Goal: Information Seeking & Learning: Learn about a topic

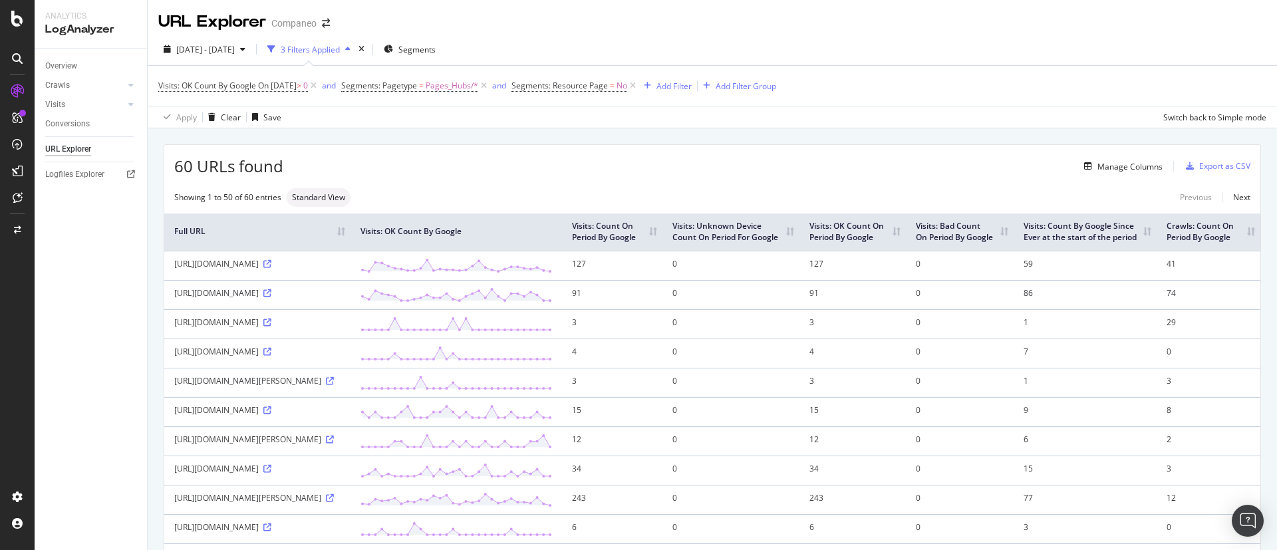
click at [445, 280] on td at bounding box center [457, 294] width 212 height 29
click at [662, 243] on th "Visits: Count On Period By Google" at bounding box center [612, 231] width 100 height 37
click at [662, 235] on th "Visits: Count On Period By Google" at bounding box center [612, 231] width 100 height 37
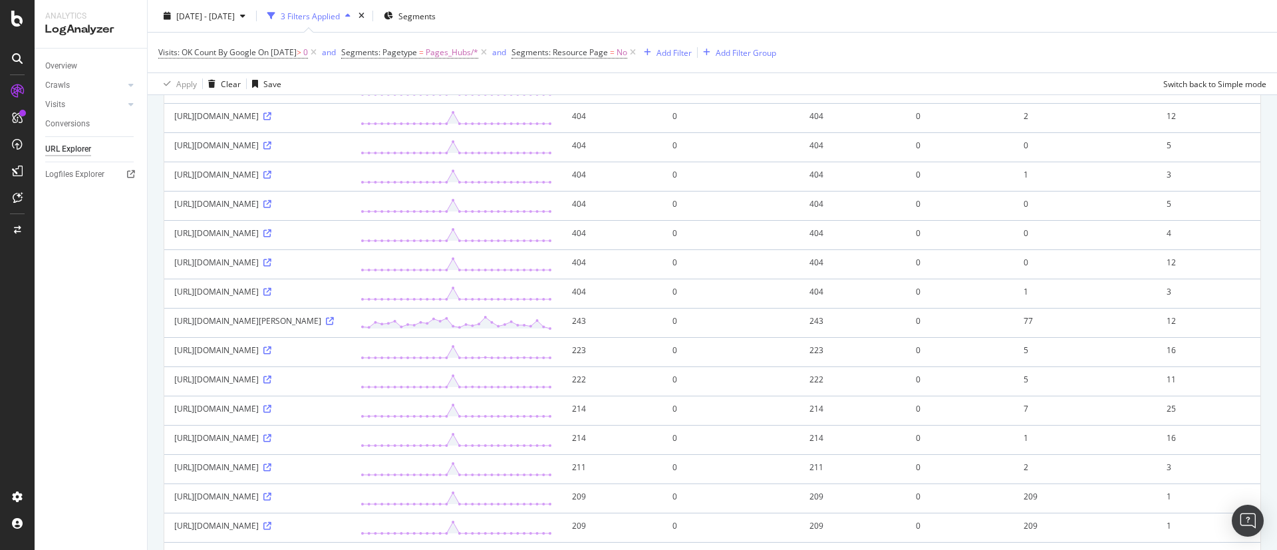
scroll to position [100, 0]
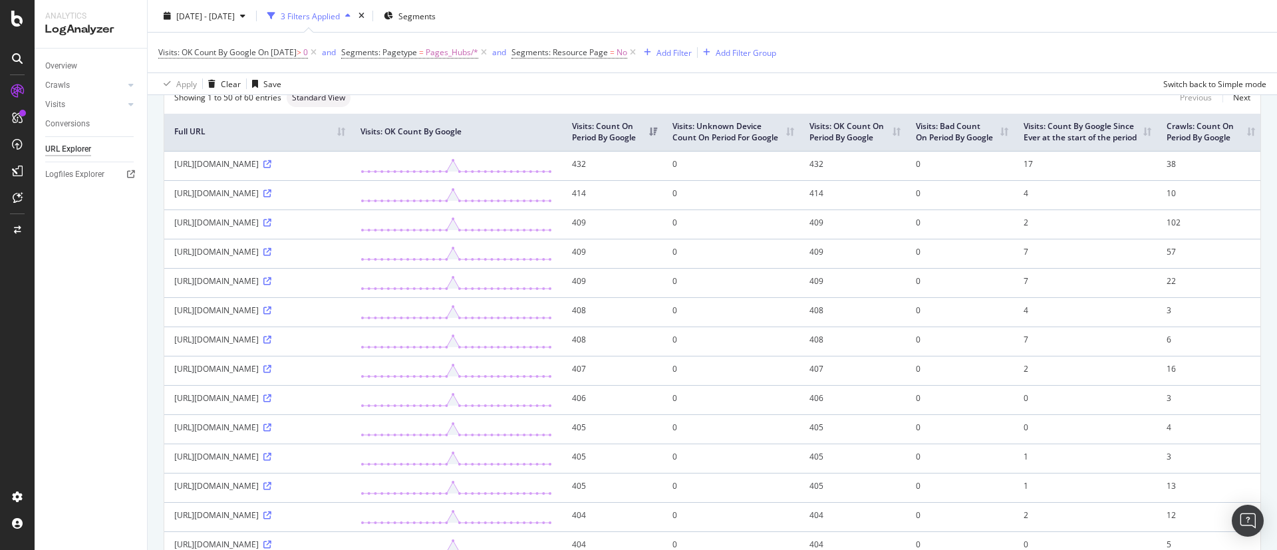
drag, startPoint x: 174, startPoint y: 188, endPoint x: 348, endPoint y: 188, distance: 174.3
click at [341, 170] on div "[URL][DOMAIN_NAME]" at bounding box center [257, 163] width 166 height 11
copy div "[URL][DOMAIN_NAME]"
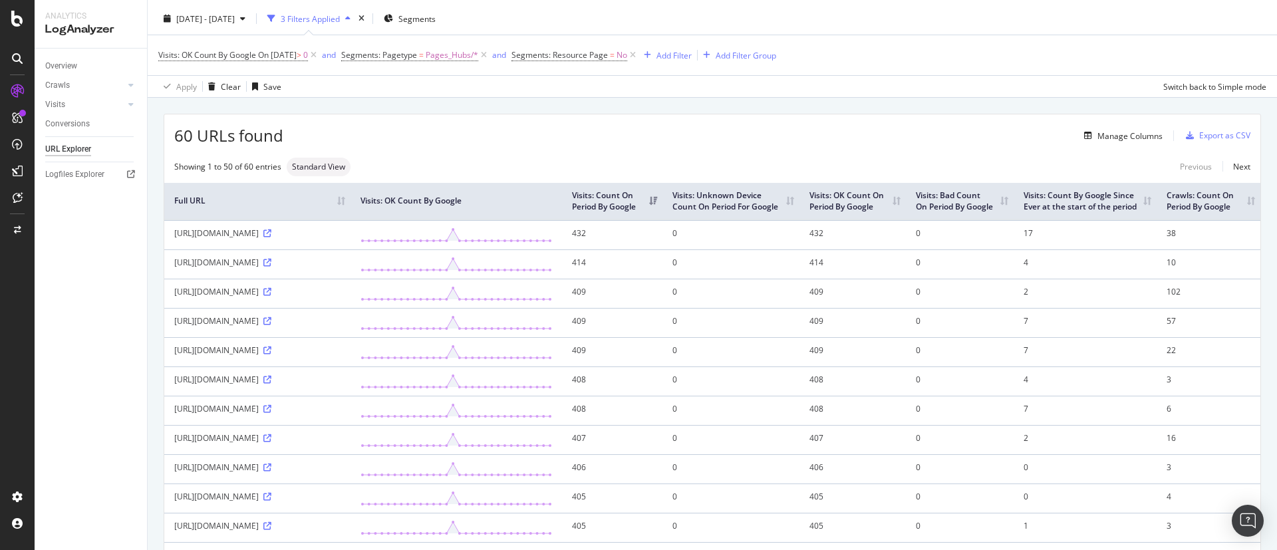
scroll to position [0, 0]
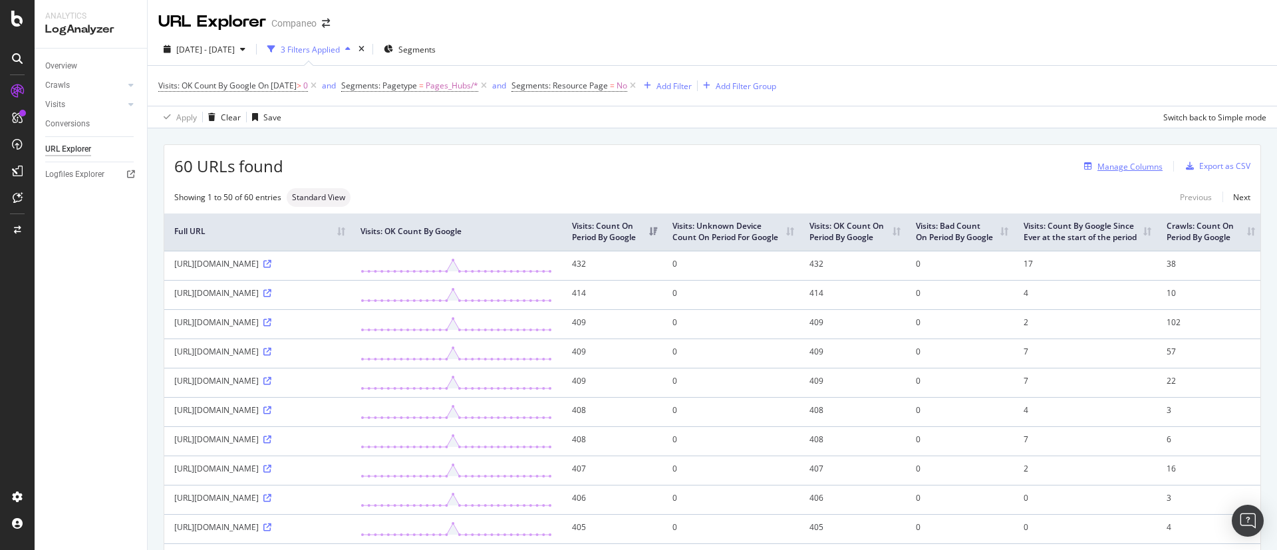
click at [1087, 172] on div "Manage Columns" at bounding box center [1121, 166] width 84 height 15
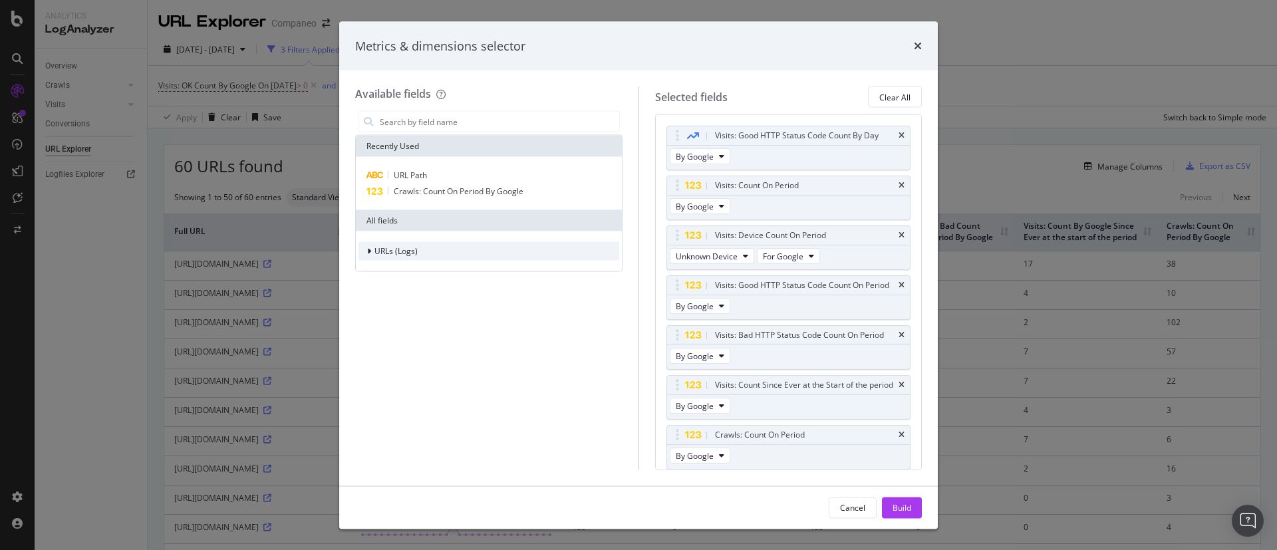
click at [373, 253] on div "modal" at bounding box center [370, 251] width 8 height 13
click at [393, 307] on span "Crawls" at bounding box center [394, 312] width 25 height 11
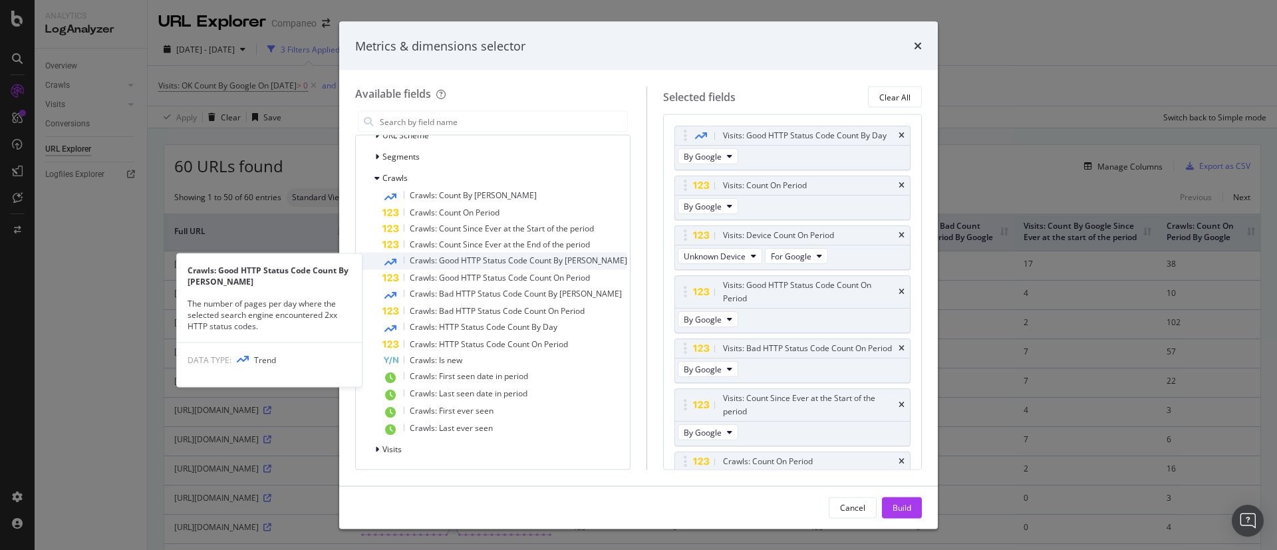
scroll to position [35, 0]
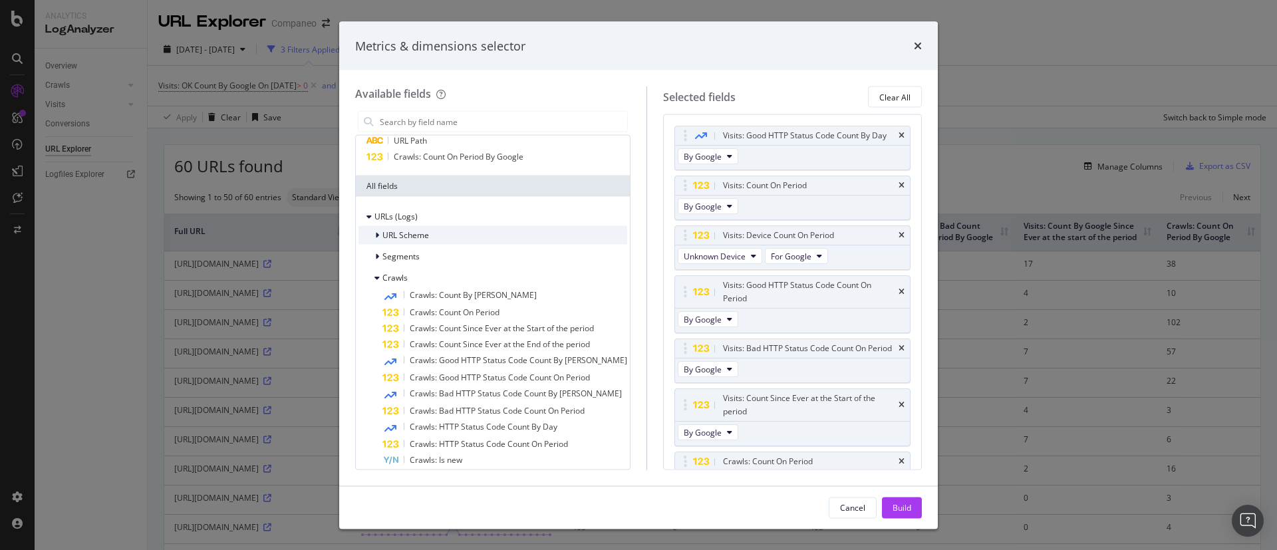
click at [412, 231] on span "URL Scheme" at bounding box center [405, 234] width 47 height 11
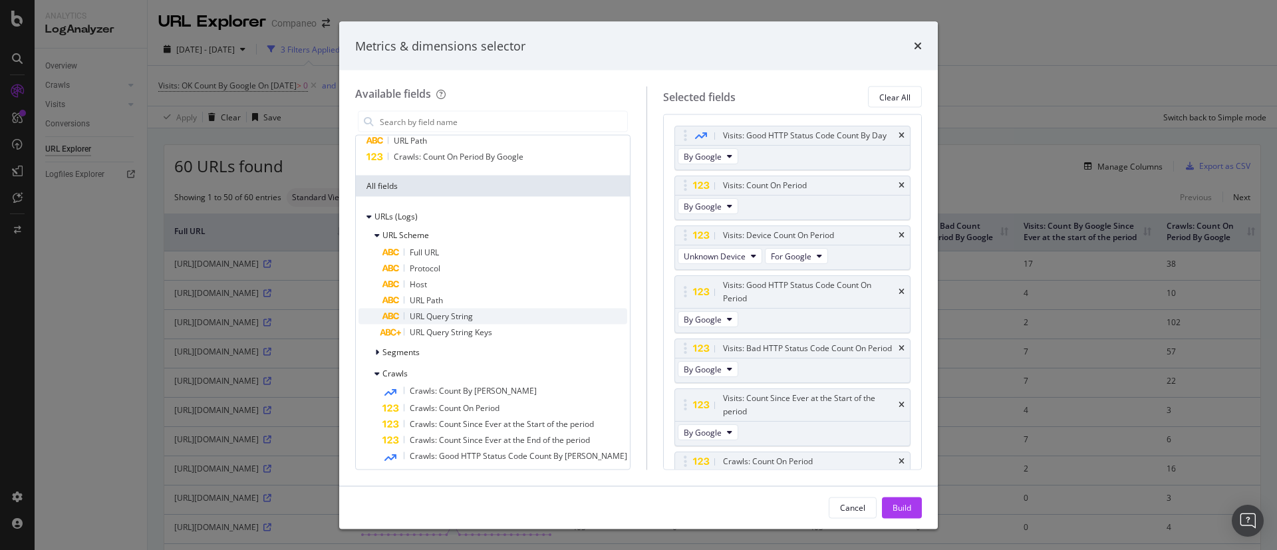
click at [418, 313] on span "URL Query String" at bounding box center [441, 316] width 63 height 11
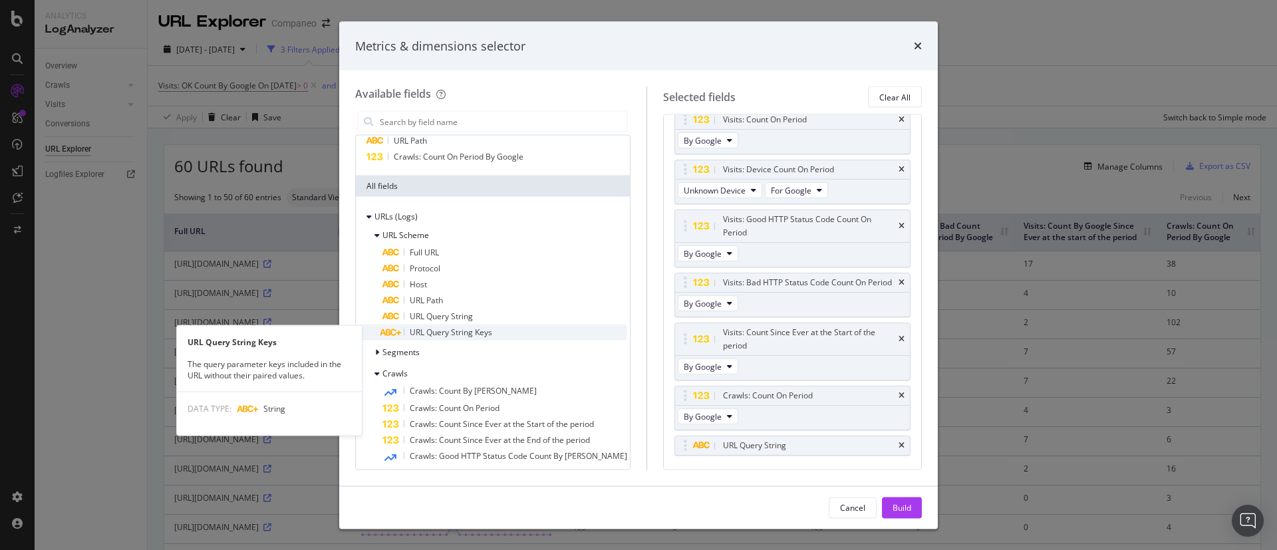
click at [423, 331] on span "URL Query String Keys" at bounding box center [451, 332] width 82 height 11
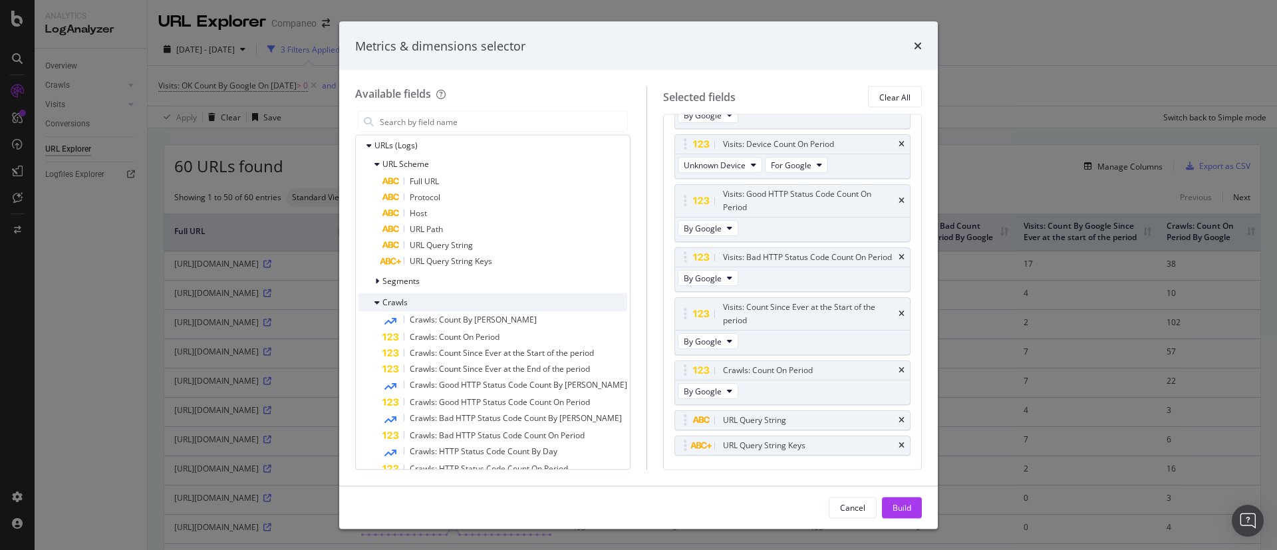
scroll to position [134, 0]
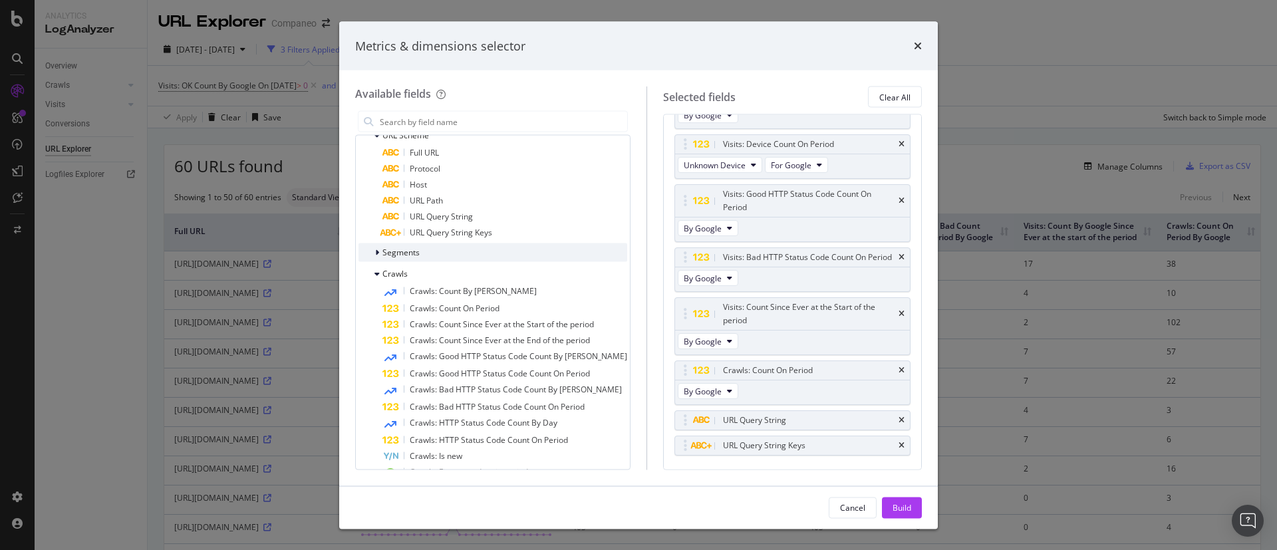
click at [375, 244] on div "Segments" at bounding box center [492, 252] width 269 height 19
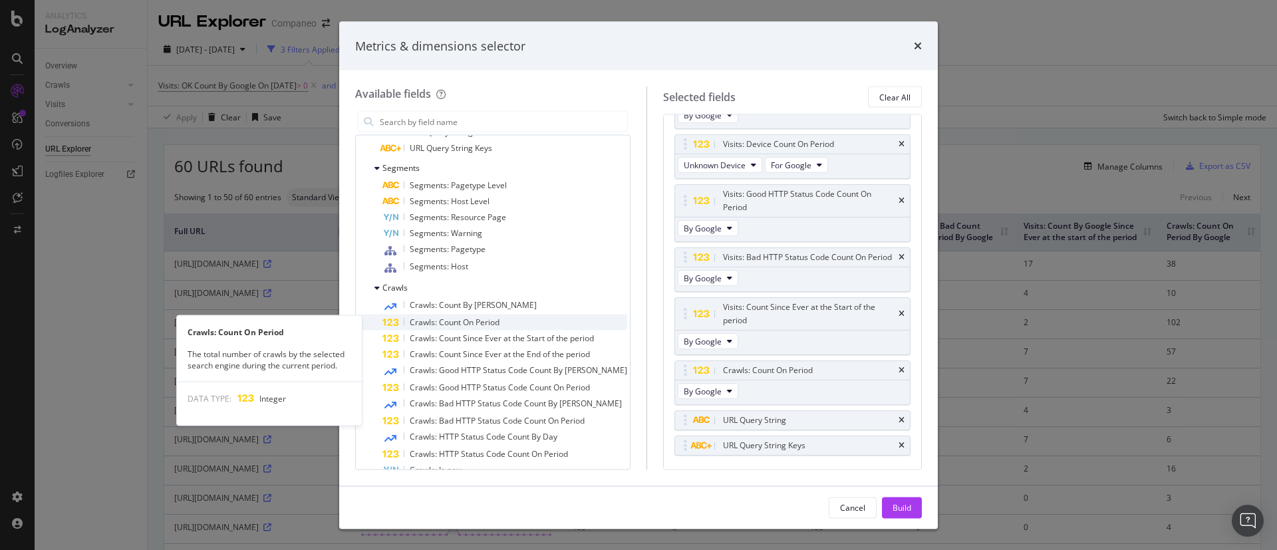
scroll to position [329, 0]
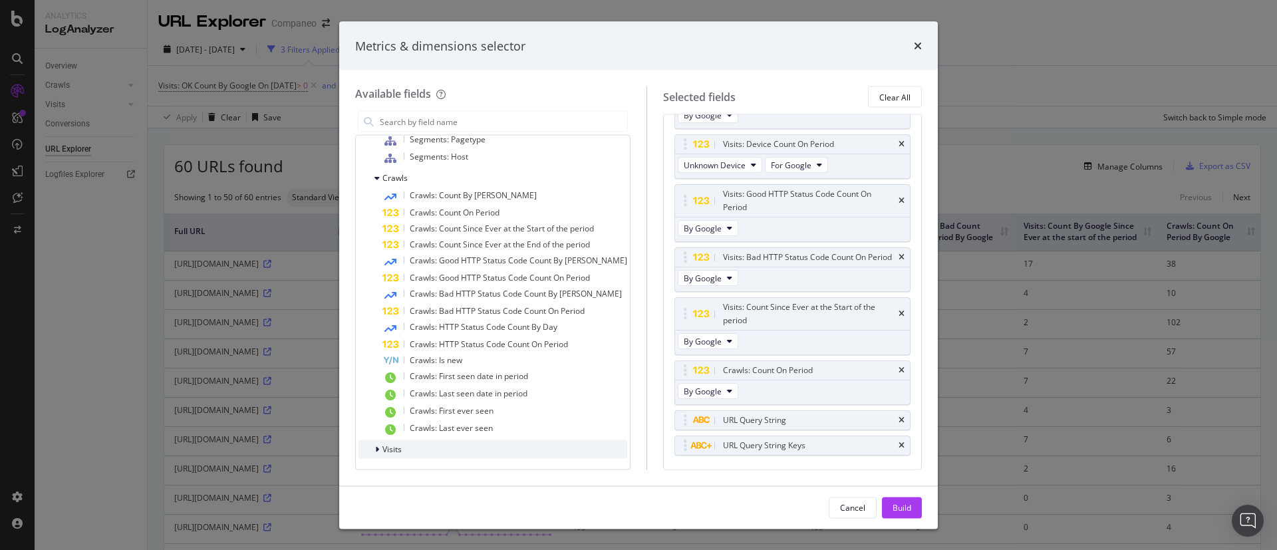
click at [394, 444] on span "Visits" at bounding box center [391, 449] width 19 height 11
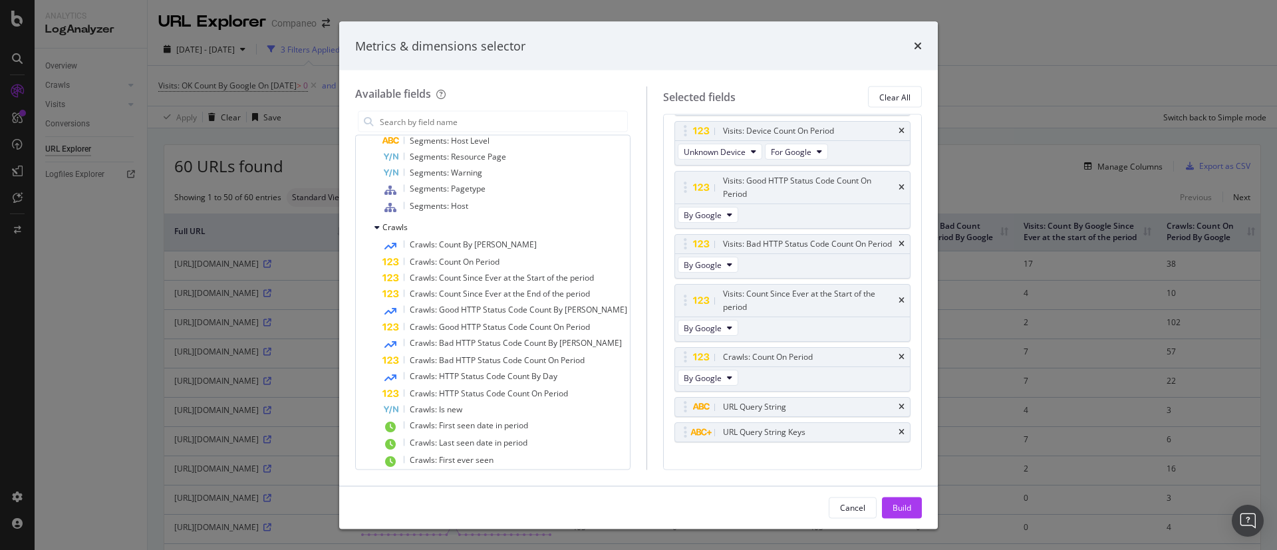
scroll to position [0, 0]
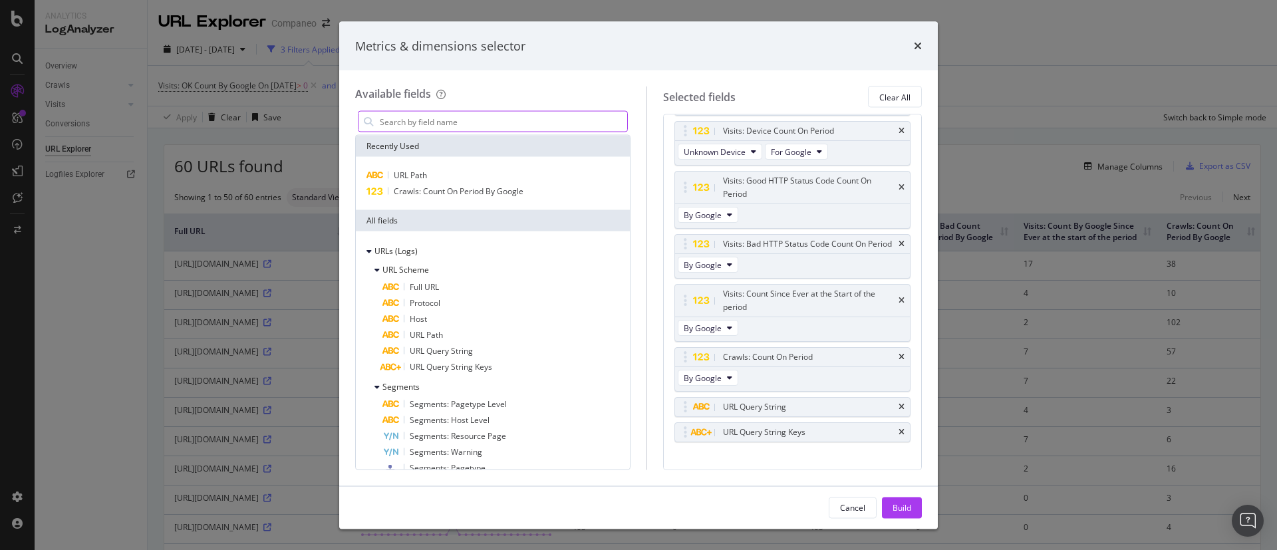
click at [472, 122] on input "modal" at bounding box center [502, 122] width 249 height 20
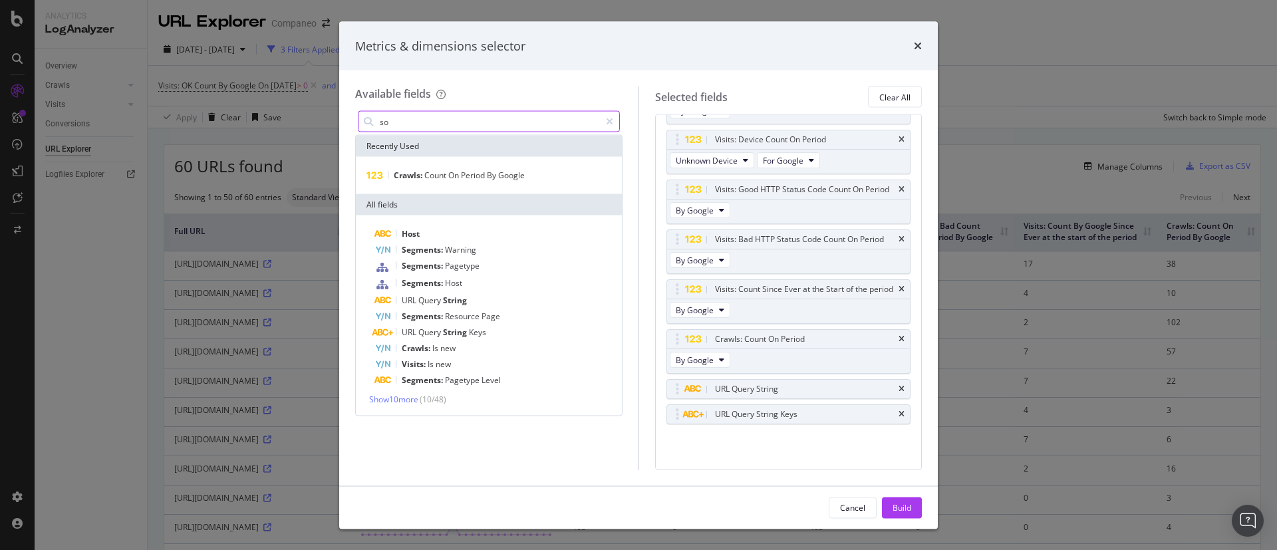
scroll to position [91, 0]
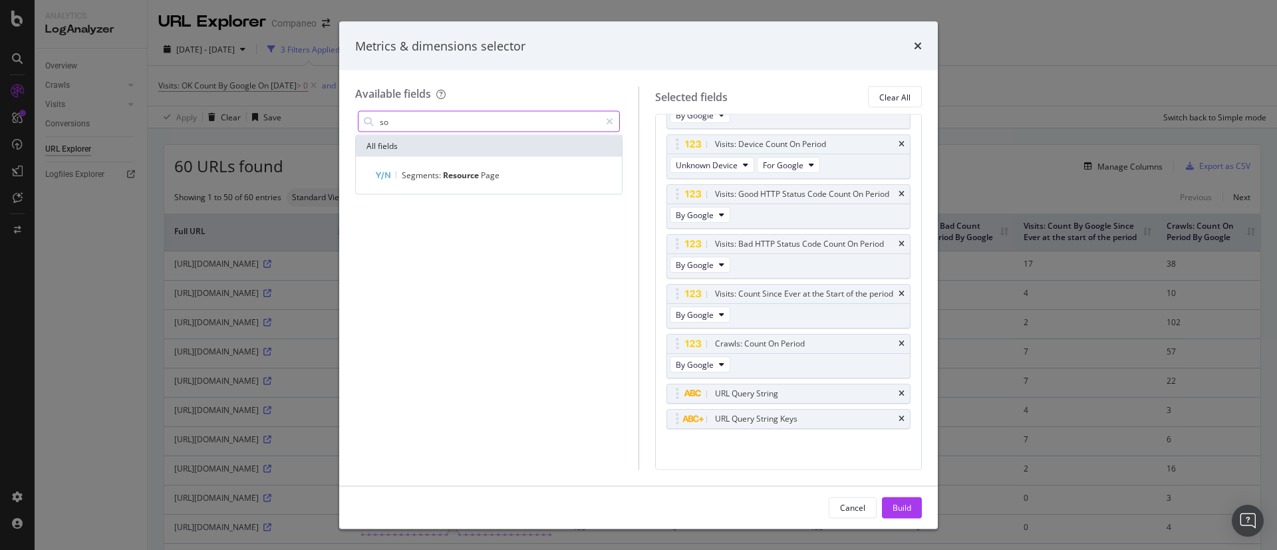
type input "s"
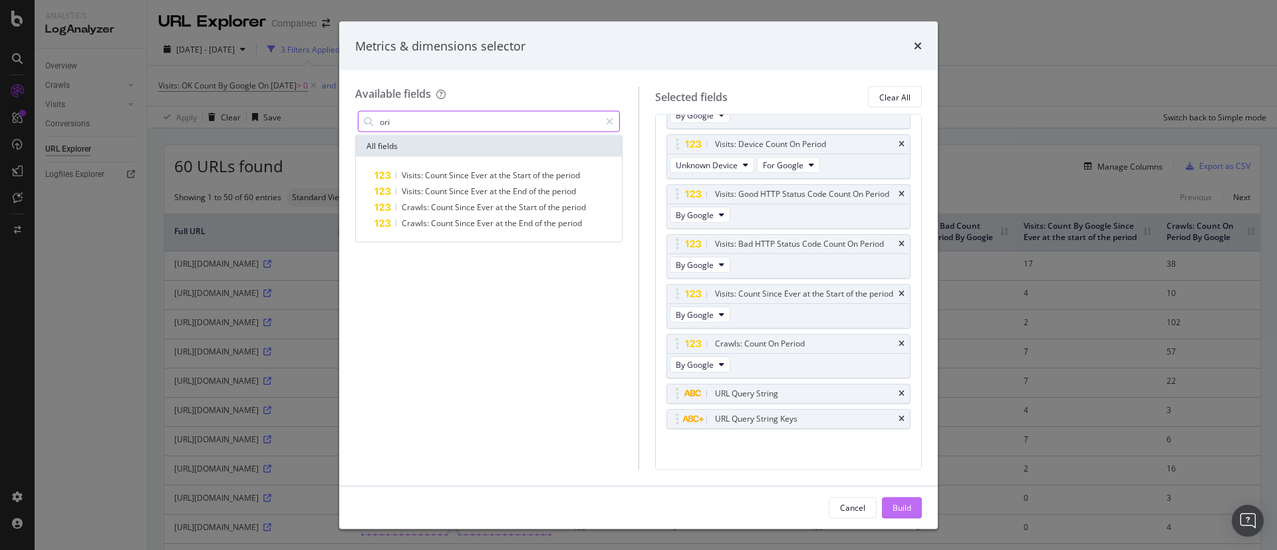
type input "ori"
click at [899, 501] on div "Build" at bounding box center [902, 506] width 19 height 11
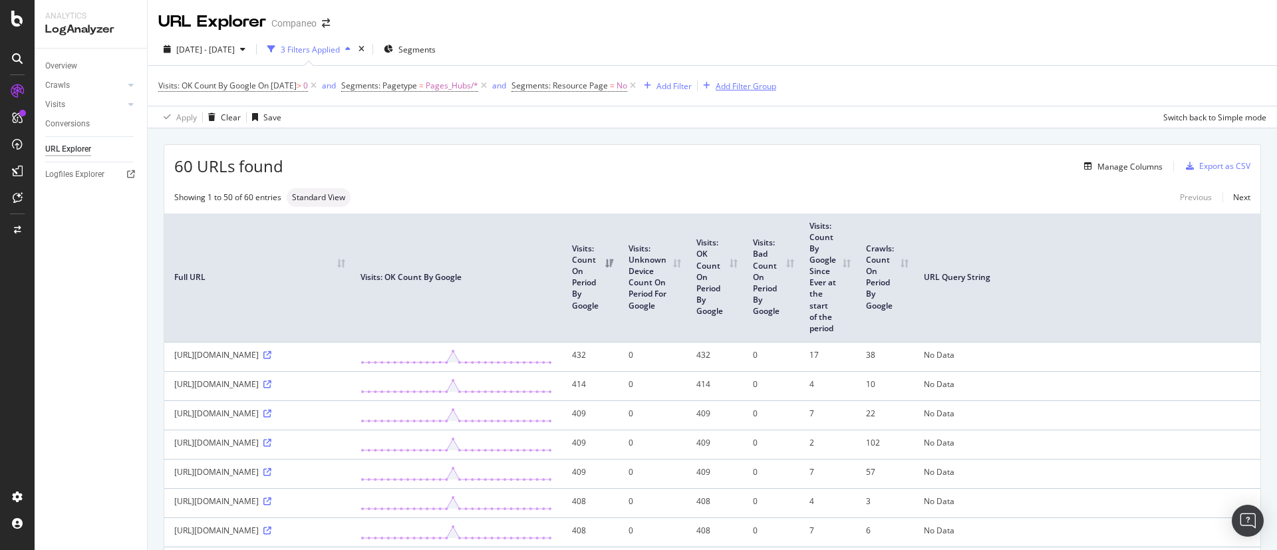
click at [747, 89] on div "Add Filter Group" at bounding box center [746, 85] width 61 height 11
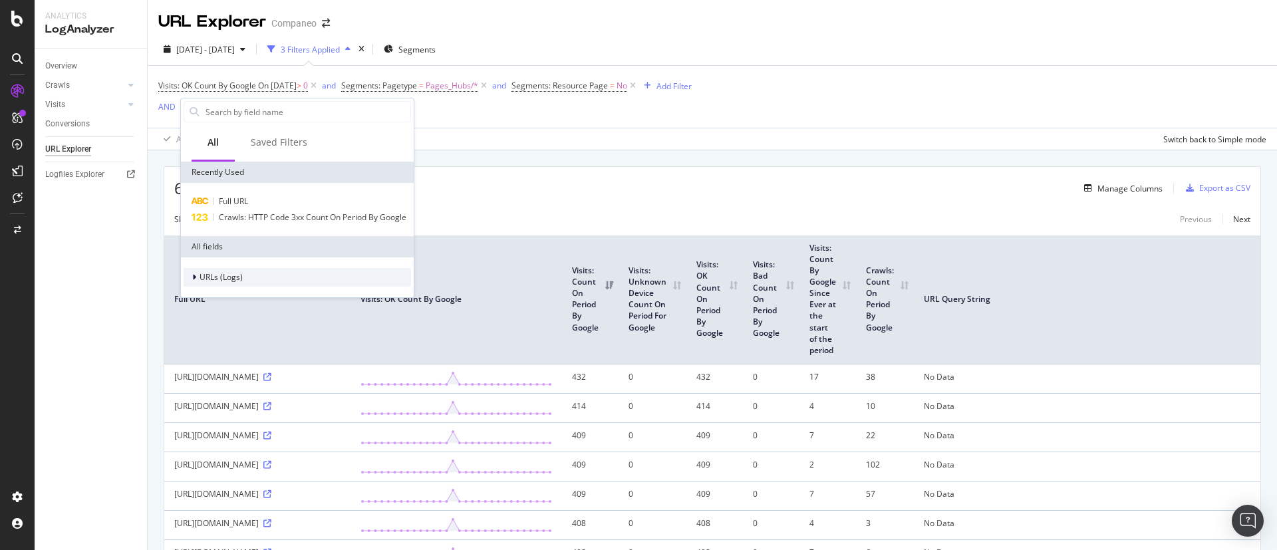
click at [213, 274] on span "URLs (Logs)" at bounding box center [221, 276] width 43 height 11
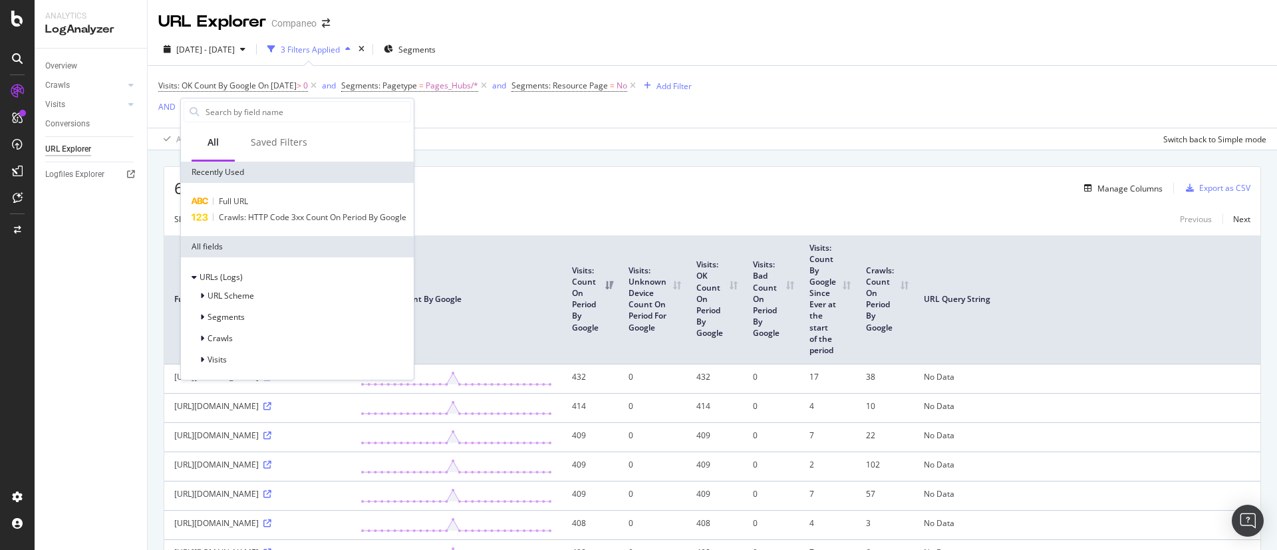
click at [674, 102] on div "Visits: OK Count By Google On [DATE] > 0 and Segments: Pagetype = Pages_Hubs/* …" at bounding box center [712, 97] width 1108 height 62
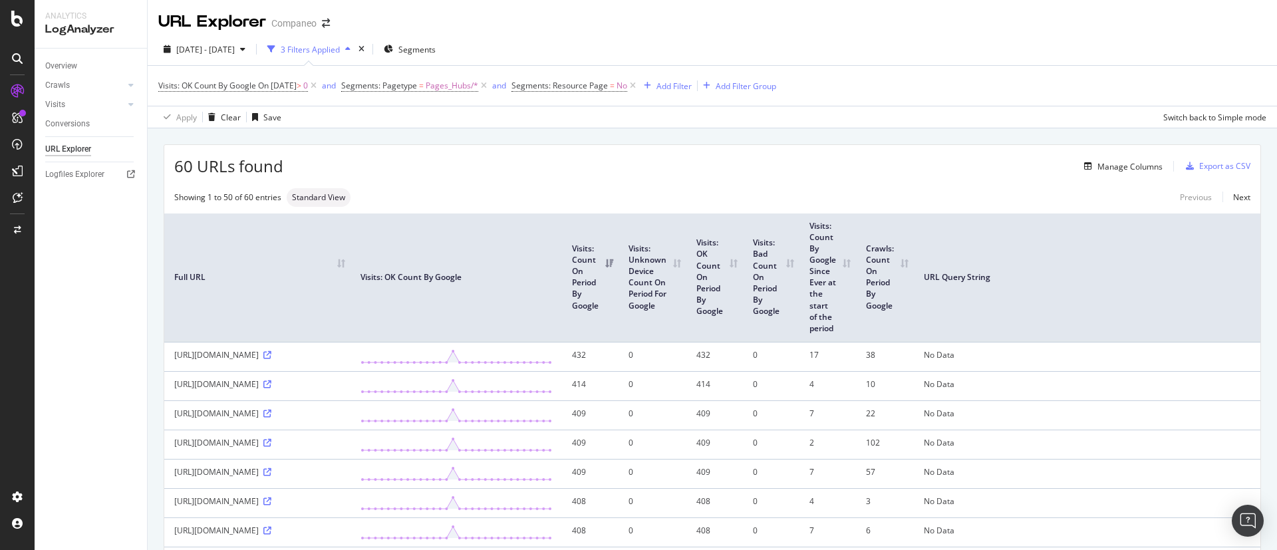
click at [703, 76] on div "Visits: OK Count By Google On [DATE] > 0 and Segments: Pagetype = Pages_Hubs/* …" at bounding box center [467, 85] width 618 height 19
click at [692, 84] on div "Add Filter" at bounding box center [673, 85] width 35 height 11
click at [788, 61] on div "[DATE] - [DATE] 3 Filters Applied Segments" at bounding box center [712, 52] width 1129 height 27
click at [94, 97] on div "Visits" at bounding box center [96, 104] width 102 height 19
click at [47, 103] on div "Visits" at bounding box center [55, 105] width 20 height 14
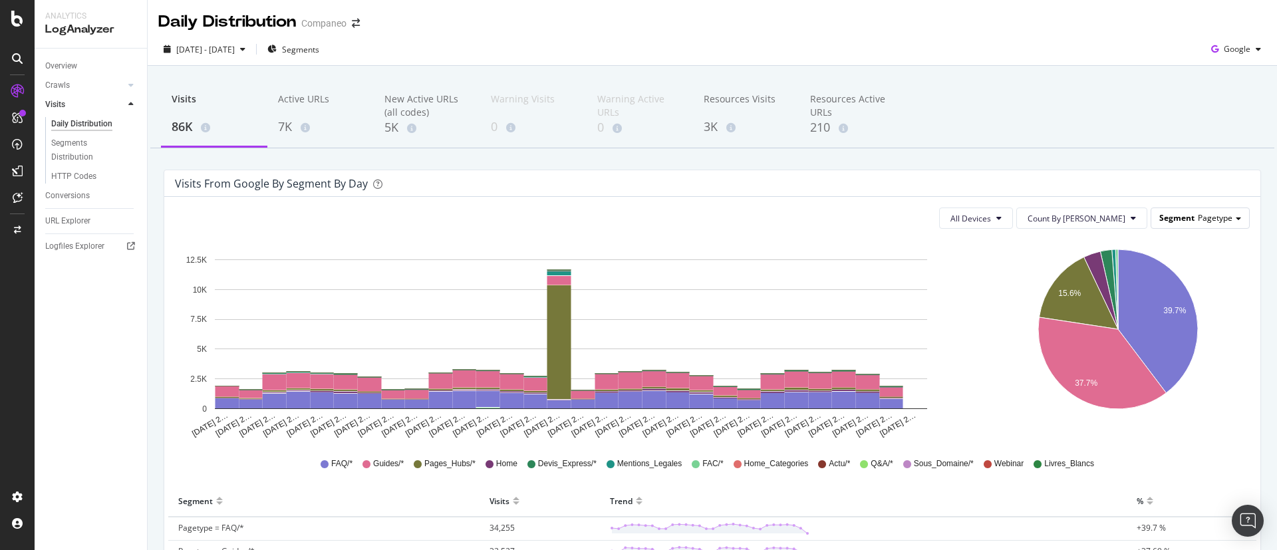
click at [1212, 216] on span "Pagetype" at bounding box center [1215, 217] width 35 height 11
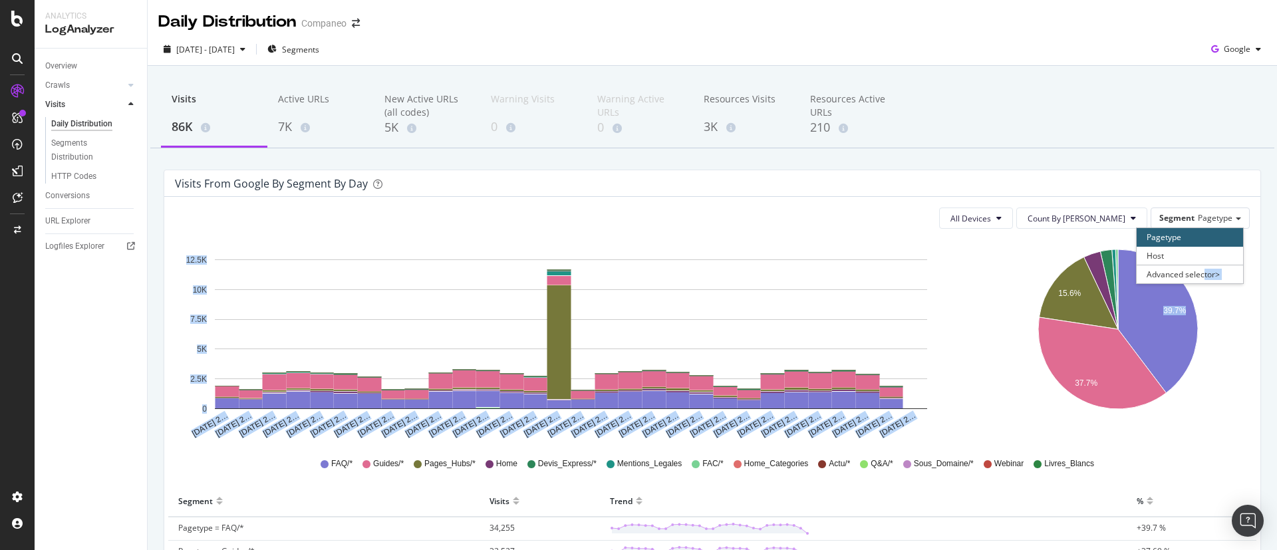
drag, startPoint x: 1187, startPoint y: 263, endPoint x: 1189, endPoint y: 293, distance: 30.6
click at [1189, 293] on div "All Devices Count By Day Segment Pagetype Pagetype Host Advanced selector > Hol…" at bounding box center [712, 531] width 1096 height 669
click at [1226, 208] on div "Segment Pagetype" at bounding box center [1200, 217] width 98 height 19
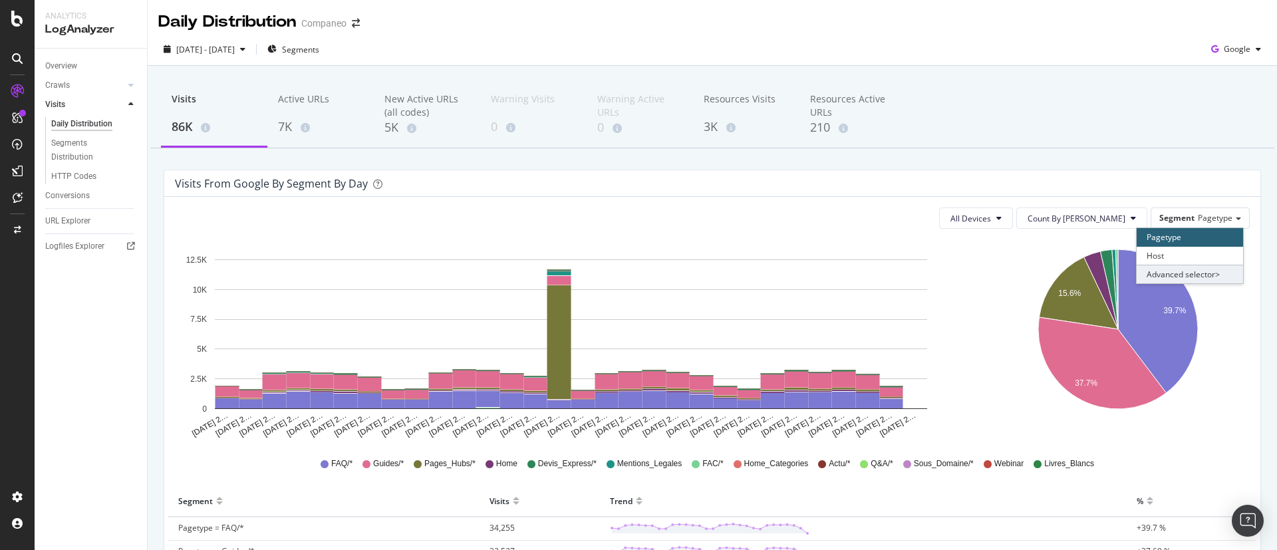
click at [1205, 268] on div "Advanced selector >" at bounding box center [1190, 274] width 106 height 19
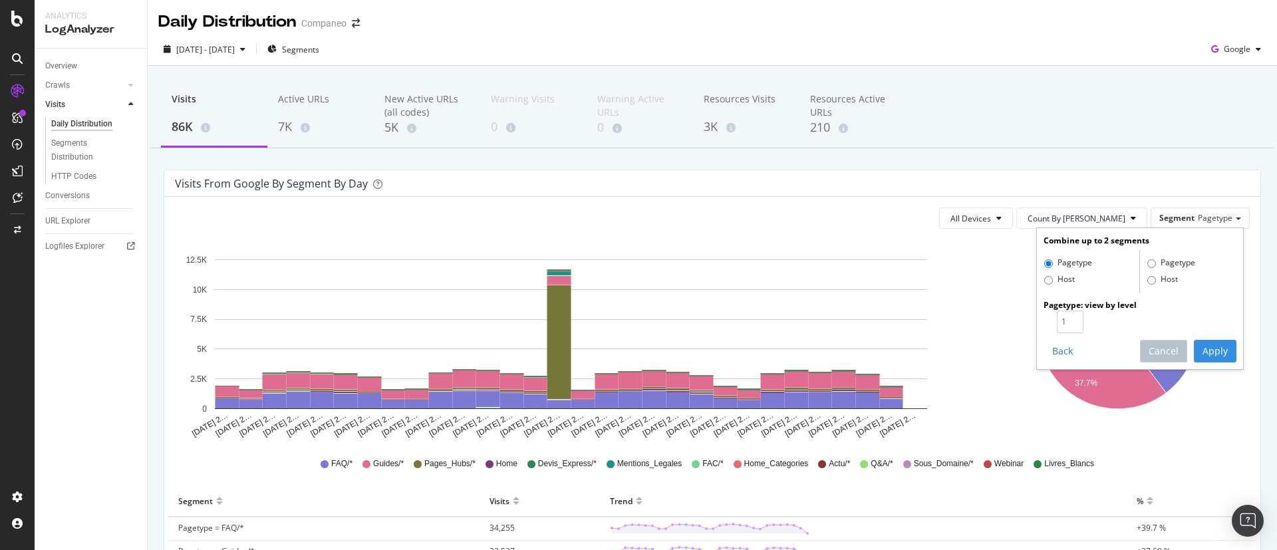
click at [1054, 288] on div "Pagetype Host" at bounding box center [1092, 271] width 96 height 43
click at [1054, 285] on label "Host" at bounding box center [1059, 279] width 31 height 13
click at [1053, 285] on input "Host" at bounding box center [1048, 280] width 9 height 9
radio input "true"
radio input "false"
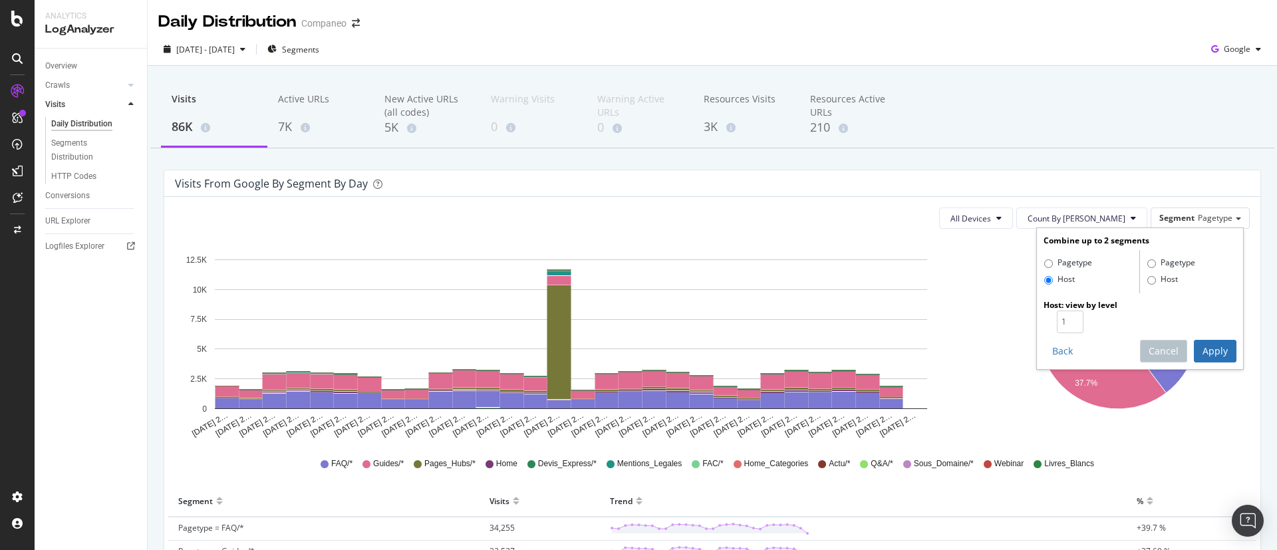
click at [1207, 340] on button "Apply" at bounding box center [1215, 351] width 43 height 23
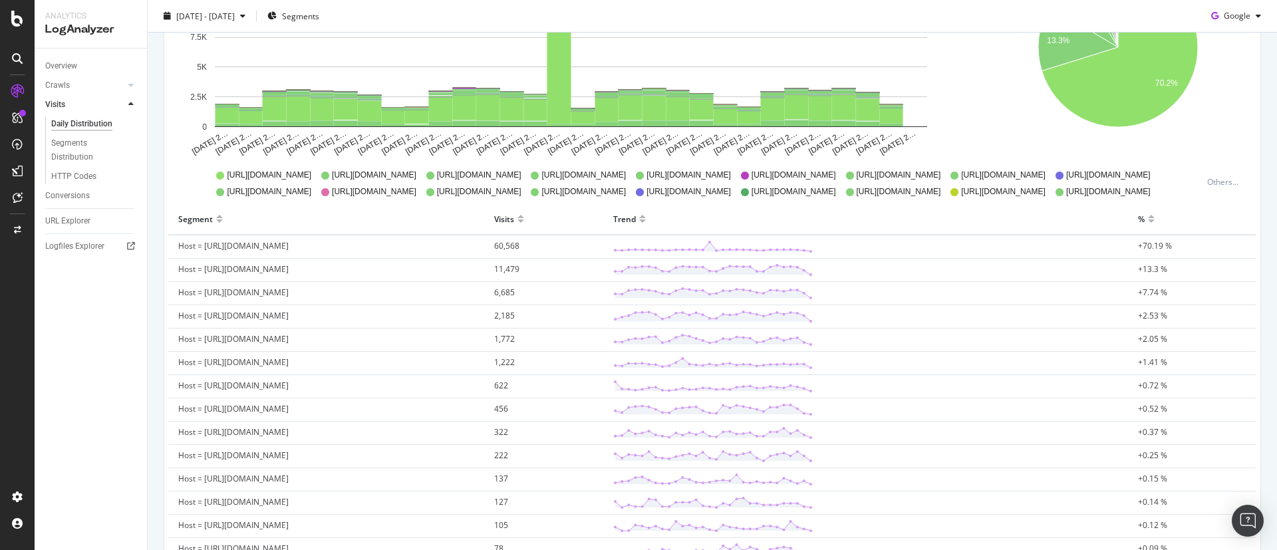
scroll to position [170, 0]
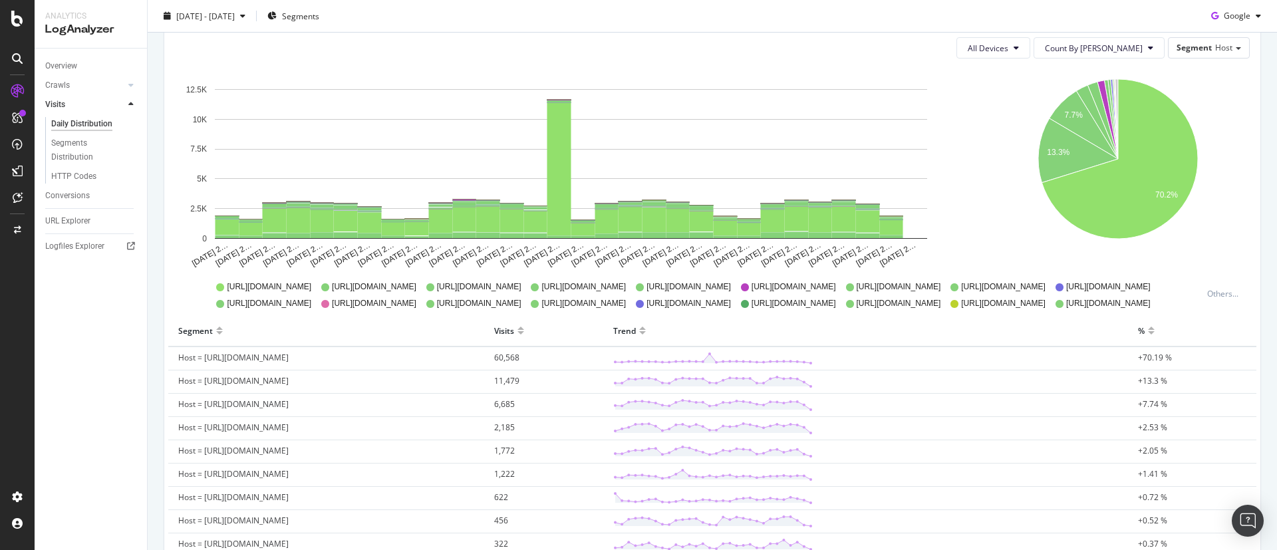
click at [55, 221] on div "URL Explorer" at bounding box center [67, 221] width 45 height 14
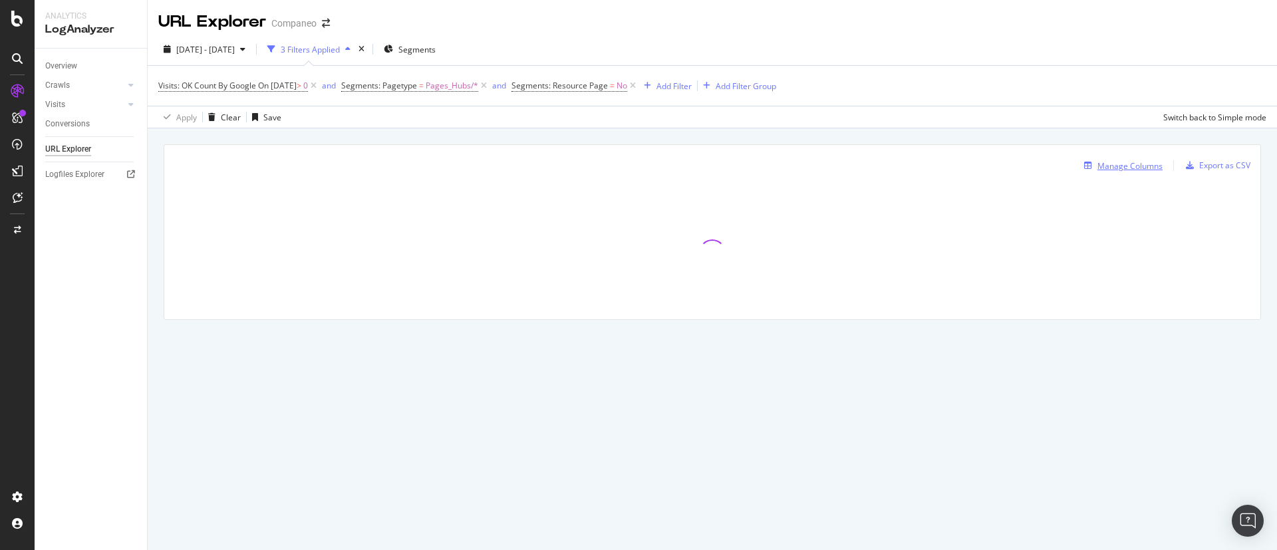
click at [1121, 165] on div "Manage Columns" at bounding box center [1129, 165] width 65 height 11
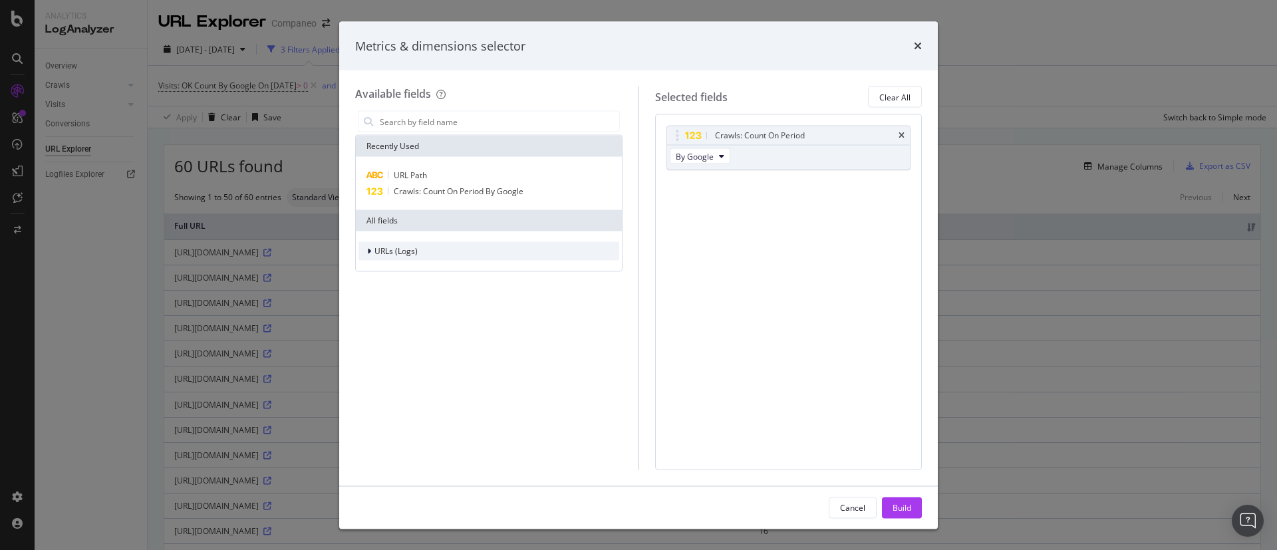
click at [388, 249] on span "URLs (Logs)" at bounding box center [395, 250] width 43 height 11
click at [403, 290] on span "Segments" at bounding box center [400, 290] width 37 height 11
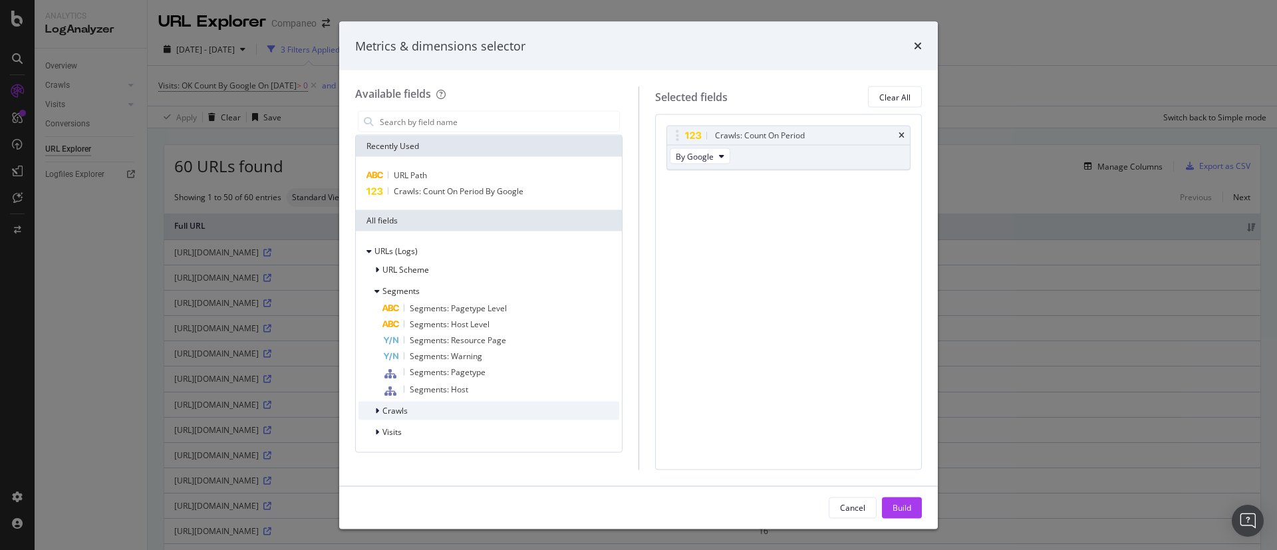
click at [386, 410] on span "Crawls" at bounding box center [394, 410] width 25 height 11
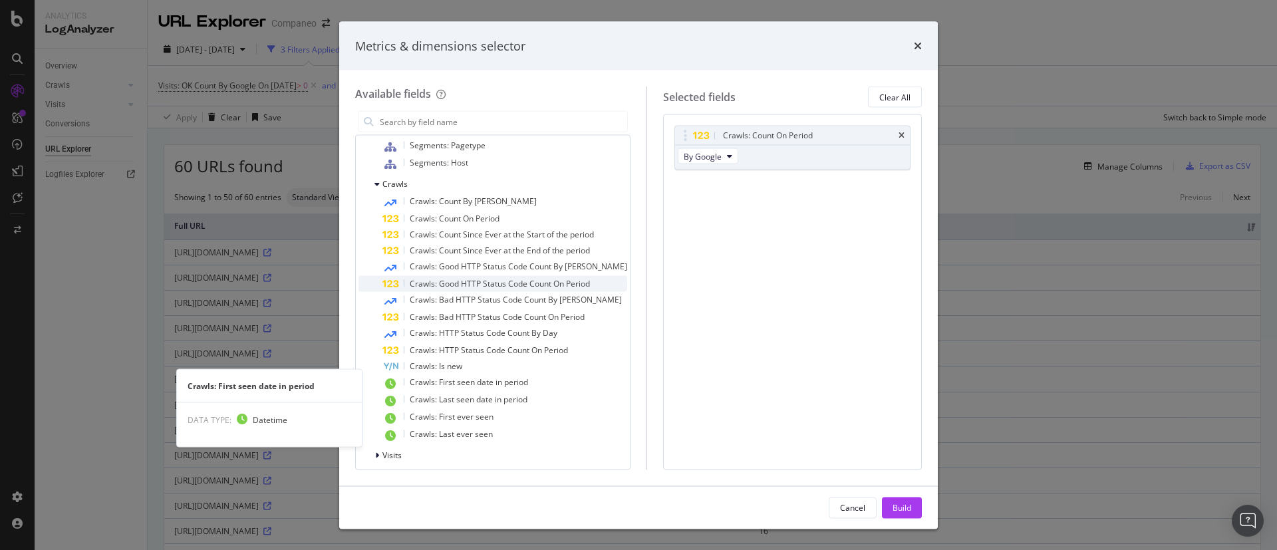
scroll to position [233, 0]
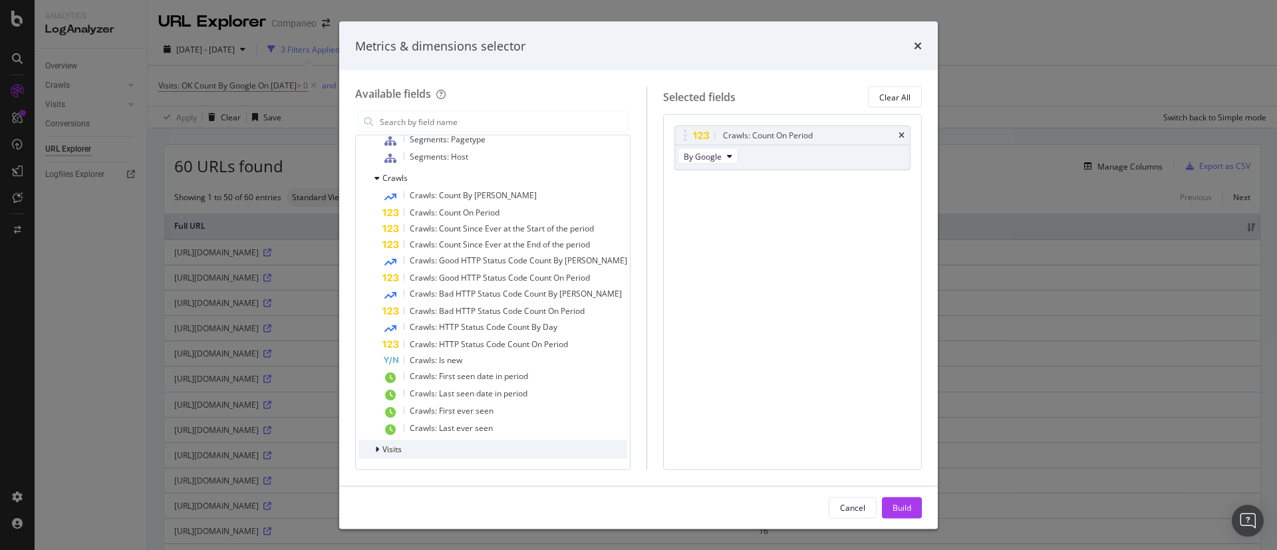
click at [389, 450] on span "Visits" at bounding box center [391, 449] width 19 height 11
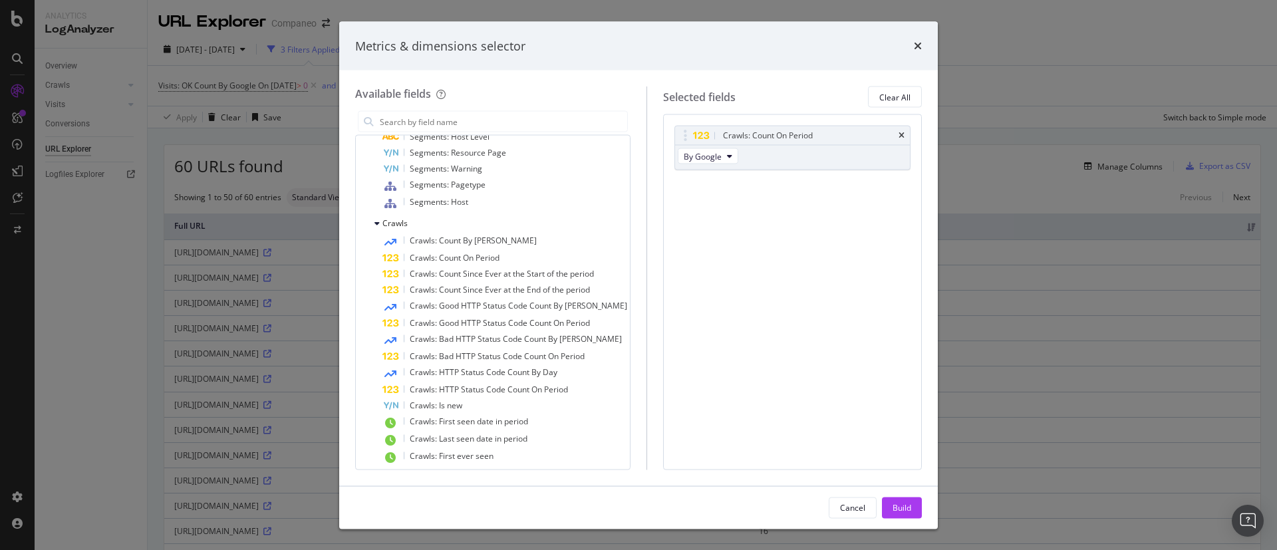
scroll to position [184, 0]
click at [44, 289] on div "Metrics & dimensions selector Available fields Recently Used URL Path Crawls: C…" at bounding box center [638, 275] width 1277 height 550
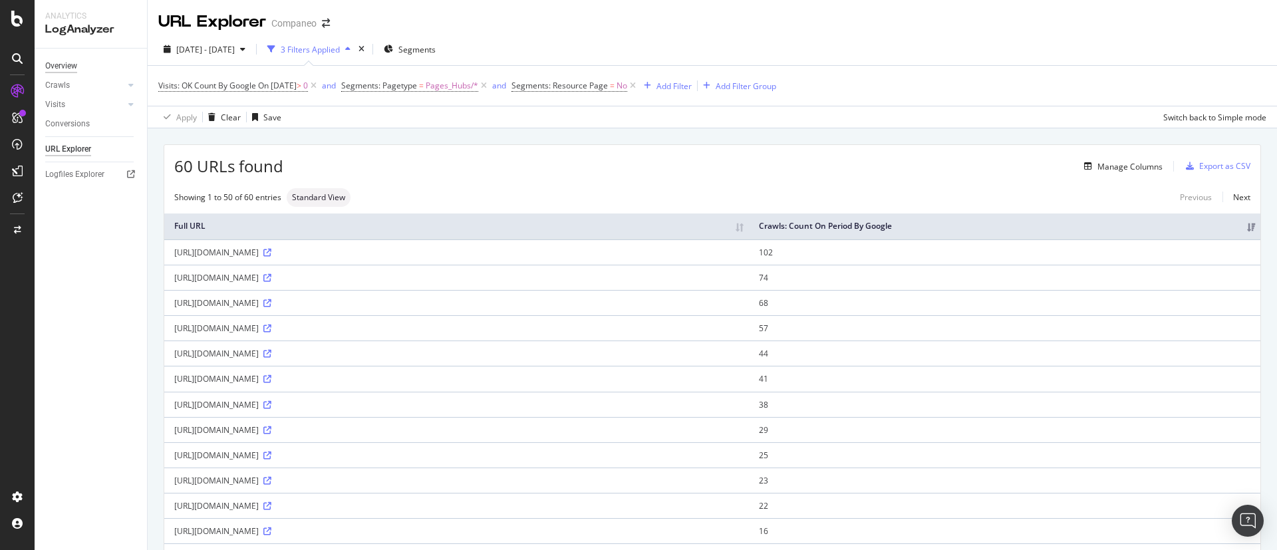
click at [74, 62] on div "Overview" at bounding box center [61, 66] width 32 height 14
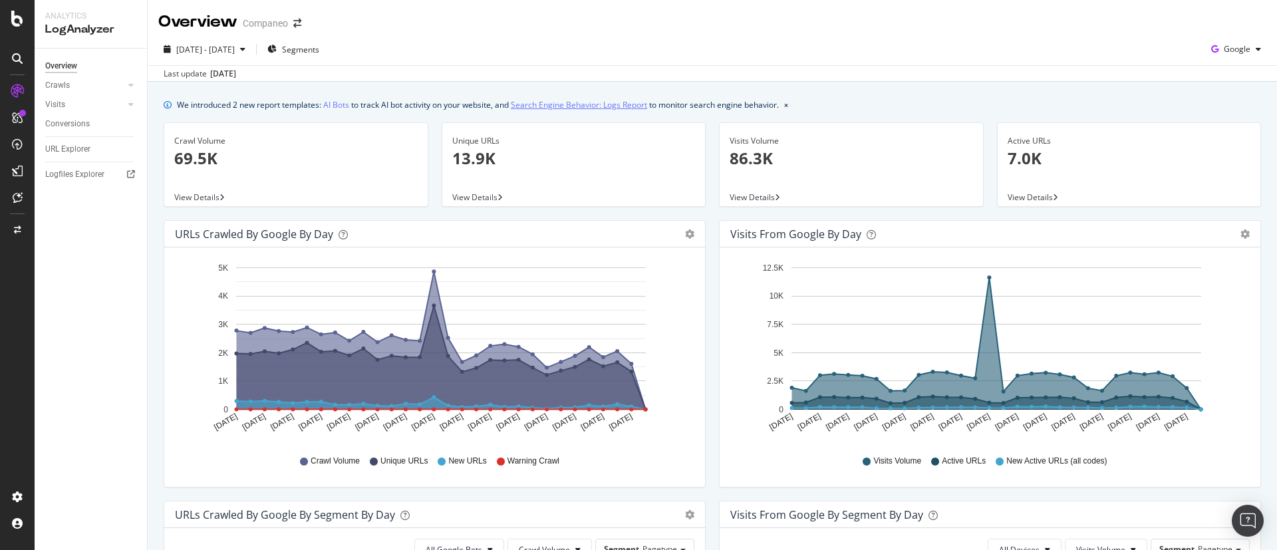
click at [597, 102] on link "Search Engine Behavior: Logs Report" at bounding box center [579, 105] width 136 height 14
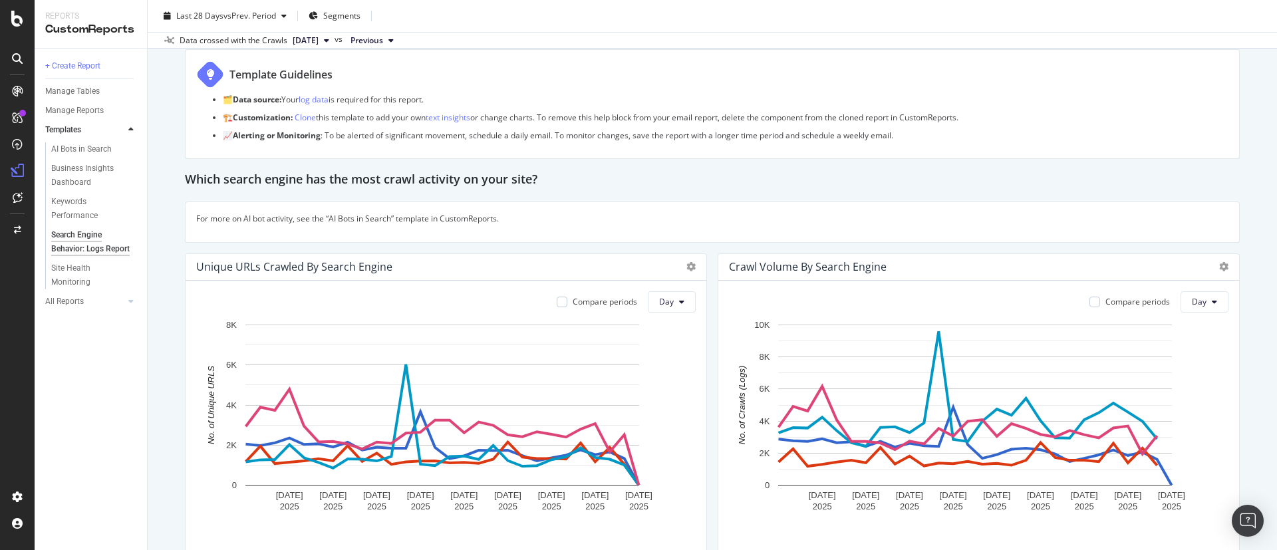
scroll to position [200, 0]
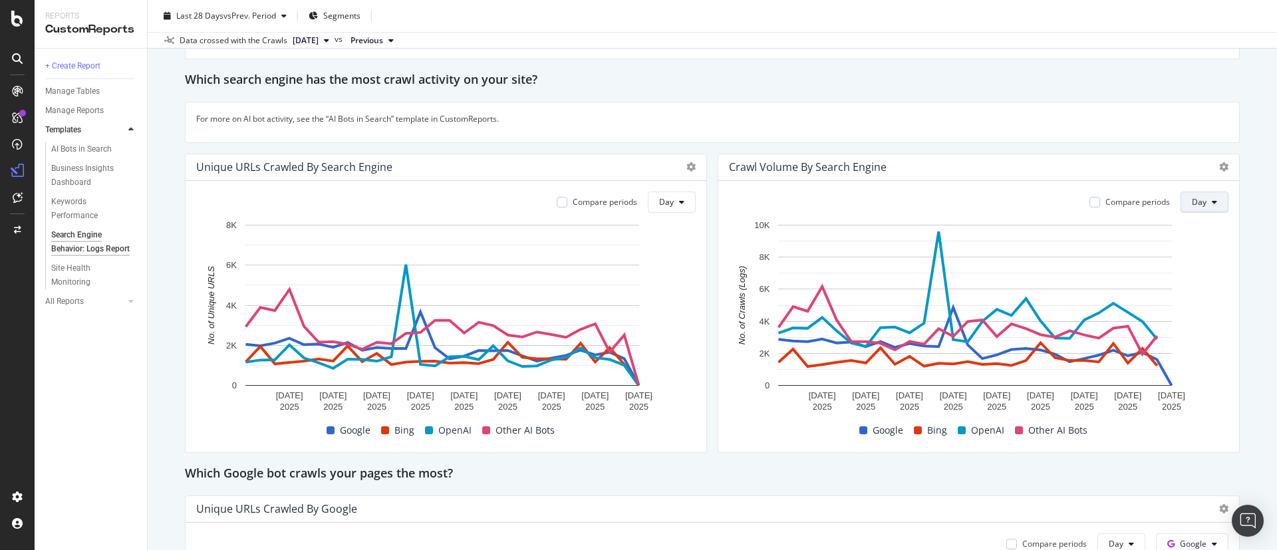
click at [1194, 208] on button "Day" at bounding box center [1205, 202] width 48 height 21
click at [1207, 195] on button "Day" at bounding box center [1205, 202] width 48 height 21
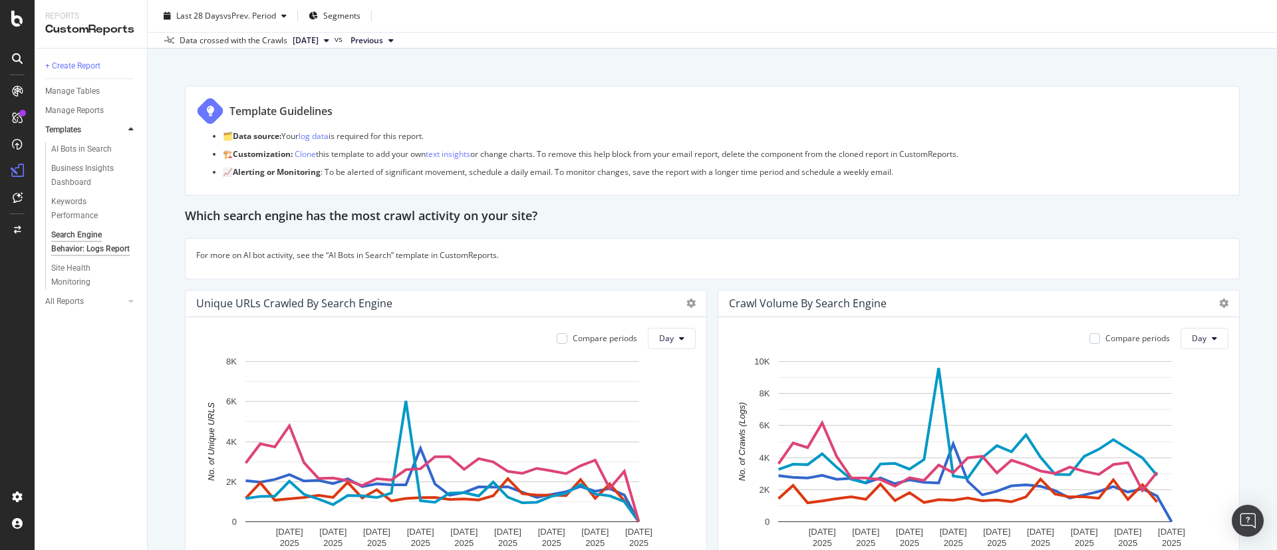
scroll to position [0, 0]
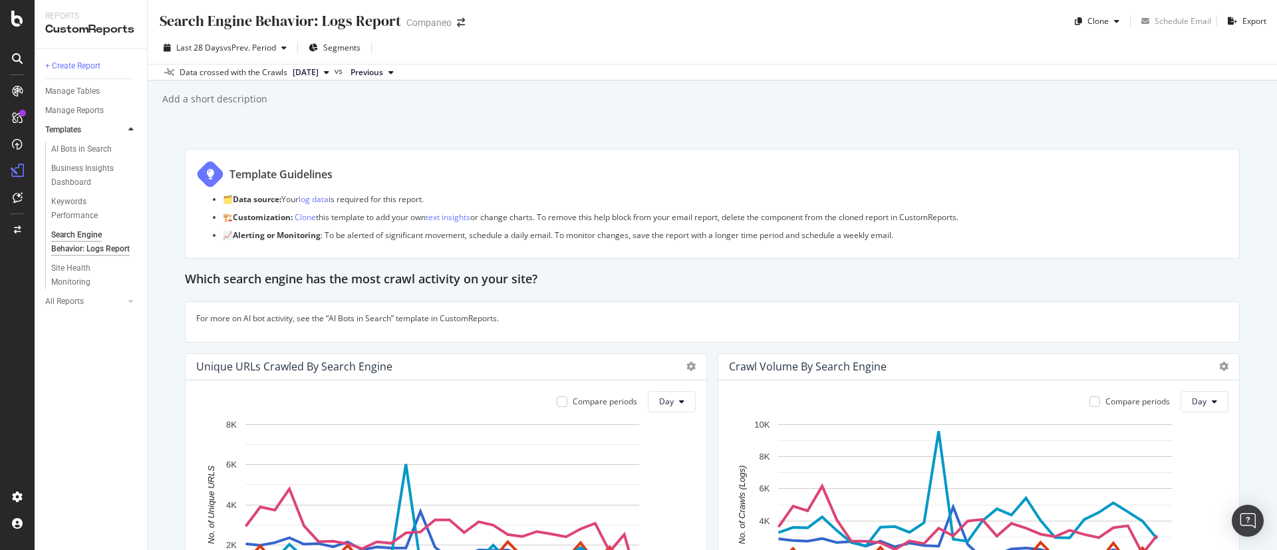
click at [383, 73] on span "Previous" at bounding box center [367, 73] width 33 height 12
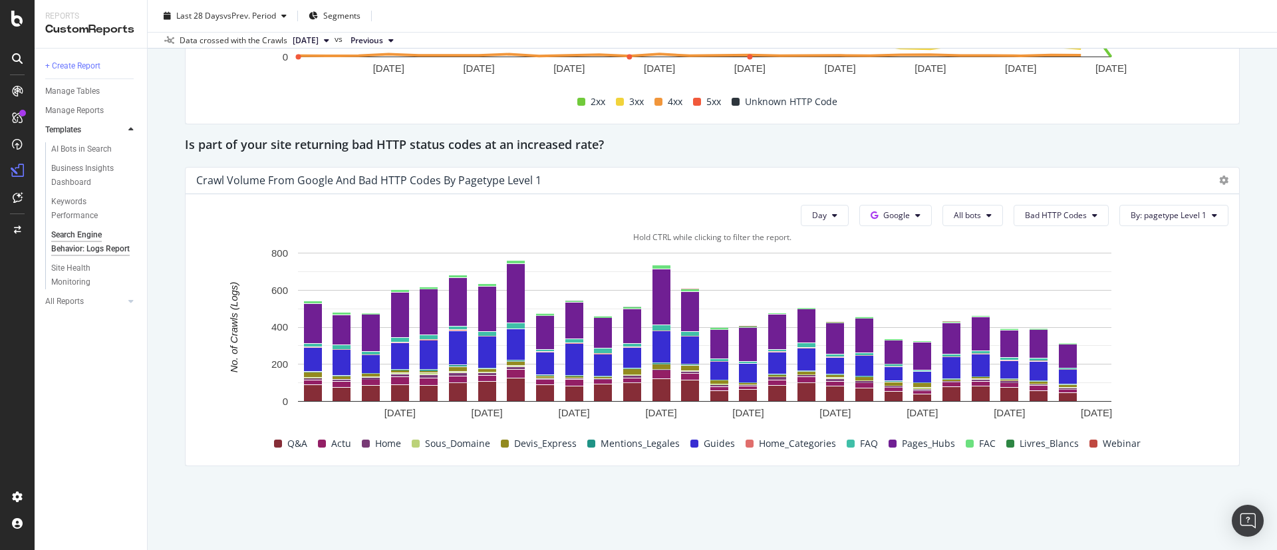
scroll to position [1796, 0]
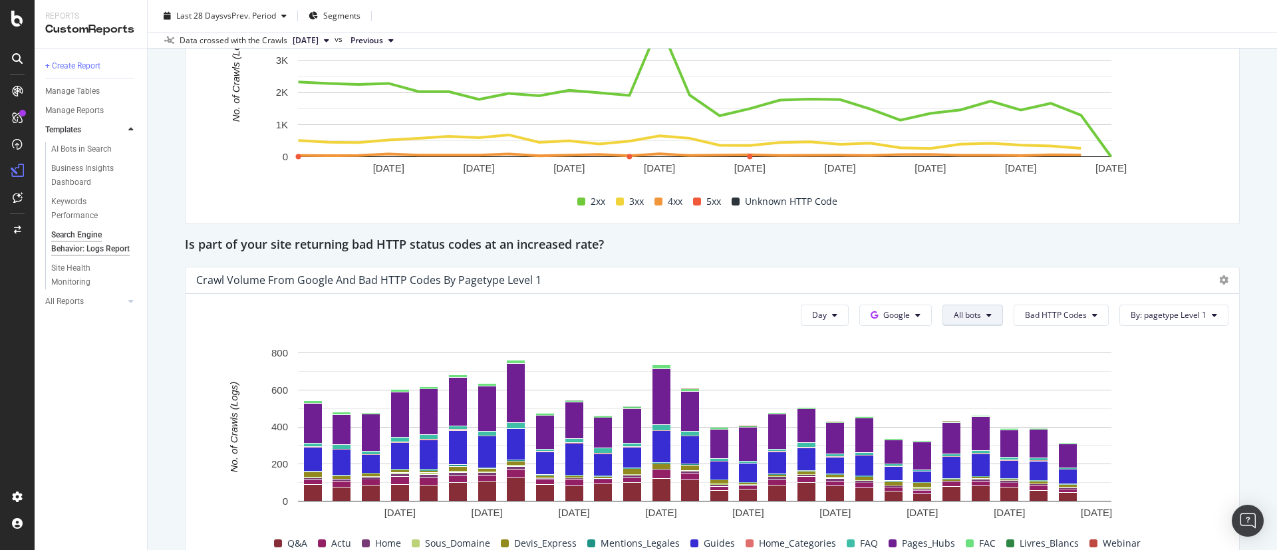
click at [969, 321] on button "All bots" at bounding box center [972, 315] width 61 height 21
click at [879, 305] on button "Google" at bounding box center [895, 315] width 72 height 21
click at [946, 326] on div "Day Google All bots Bad HTTP Codes By: pagetype Level 1 Hold CTRL while clickin…" at bounding box center [713, 429] width 1054 height 271
click at [954, 311] on span "All bots" at bounding box center [967, 314] width 27 height 11
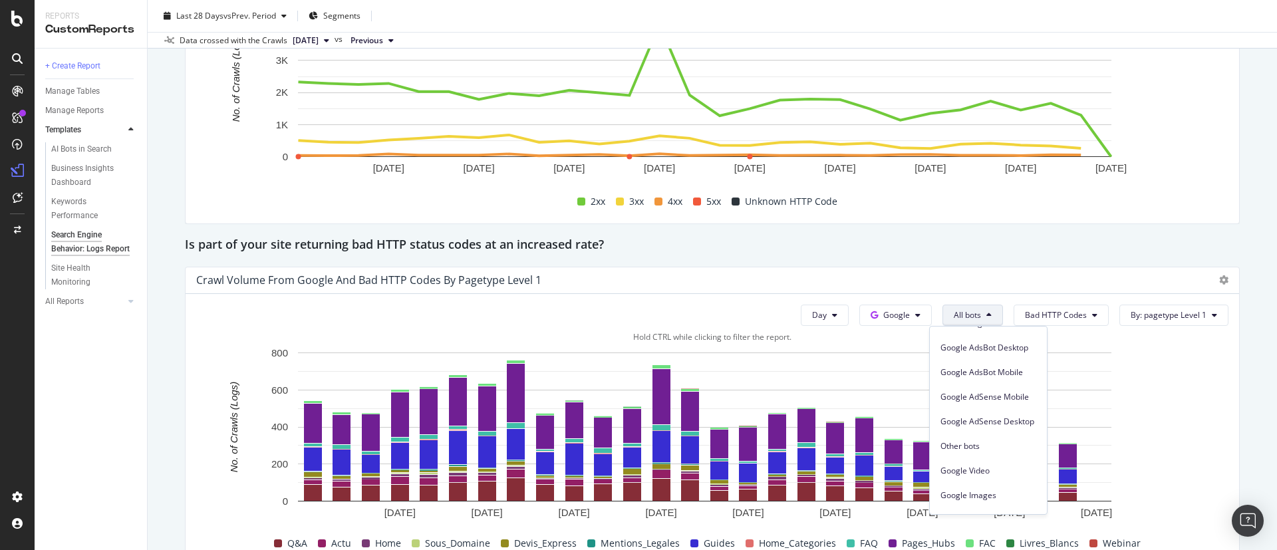
scroll to position [112, 0]
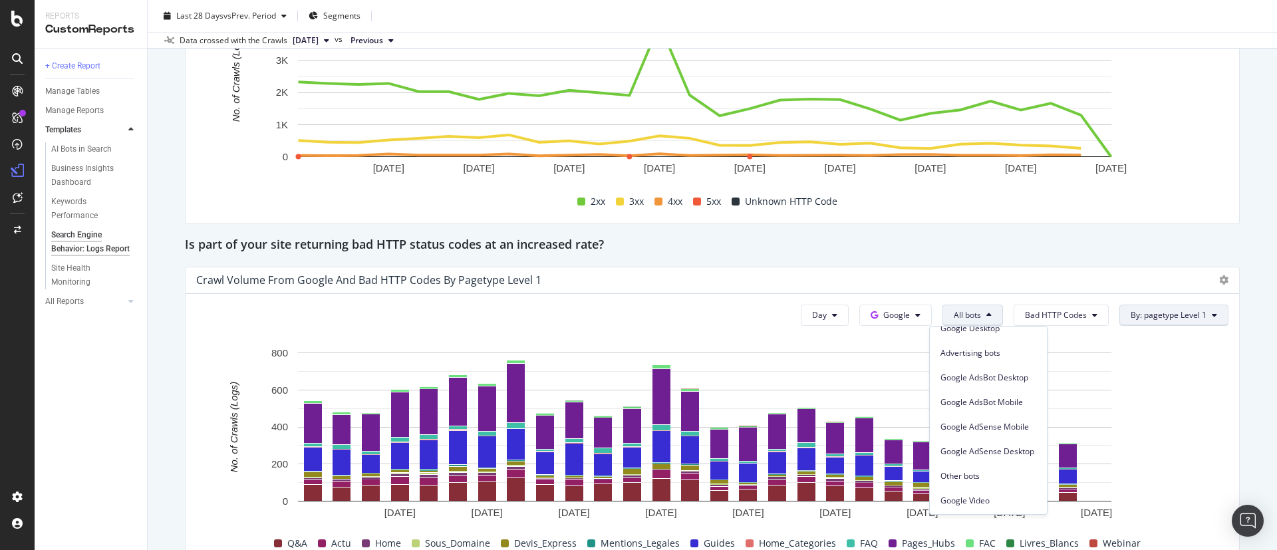
click at [1131, 321] on button "By: pagetype Level 1" at bounding box center [1173, 315] width 109 height 21
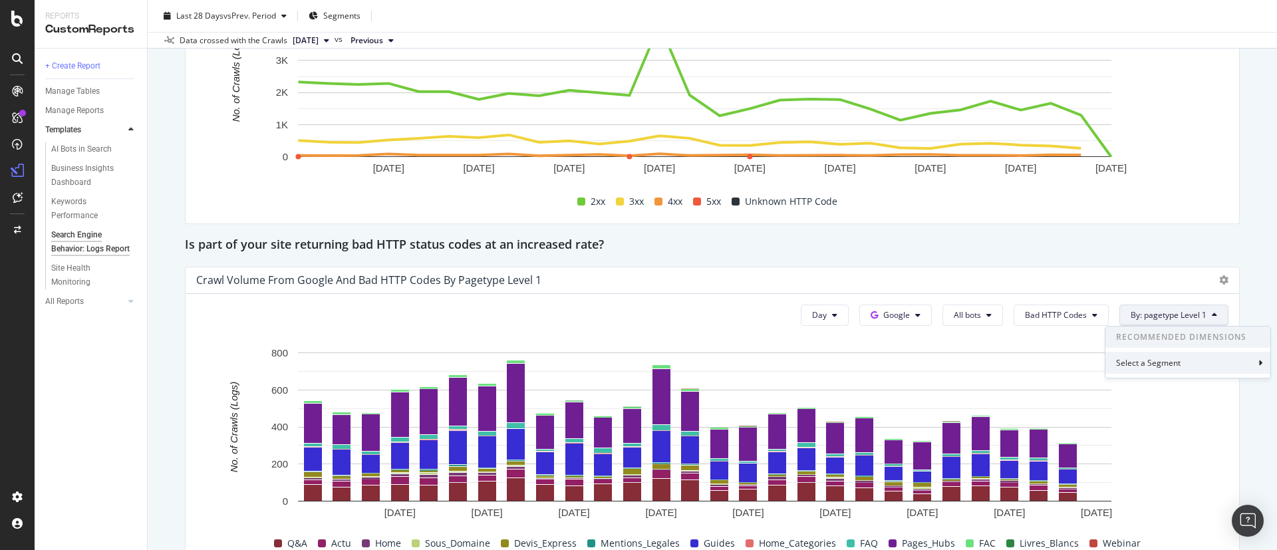
click at [1155, 364] on div "Select a Segment" at bounding box center [1149, 362] width 67 height 11
click at [1184, 396] on div "Segments" at bounding box center [1181, 387] width 146 height 19
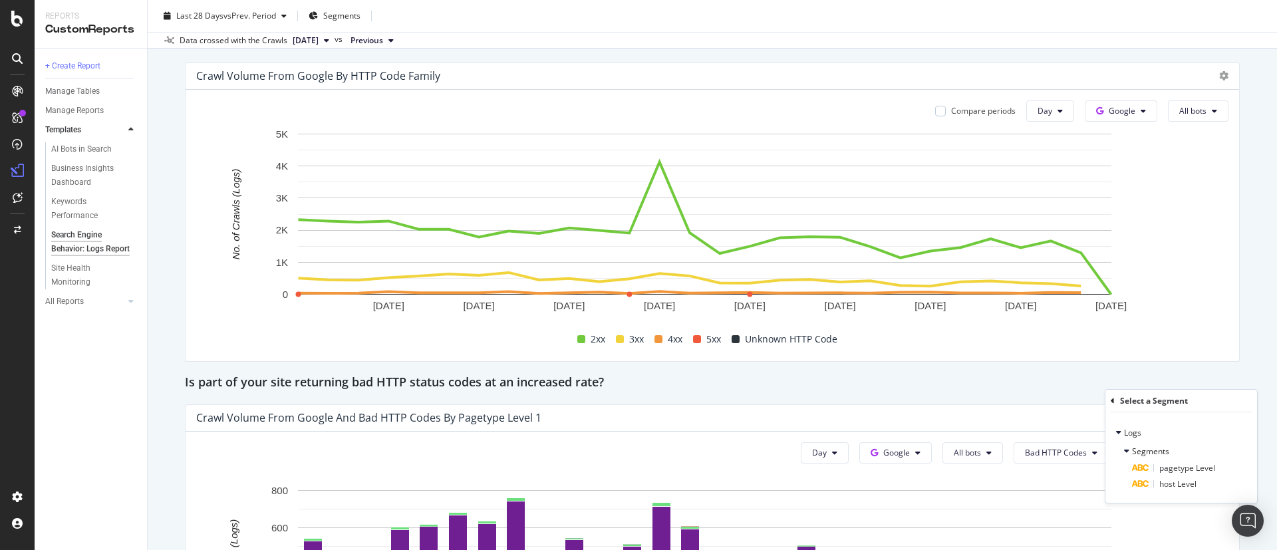
scroll to position [1496, 0]
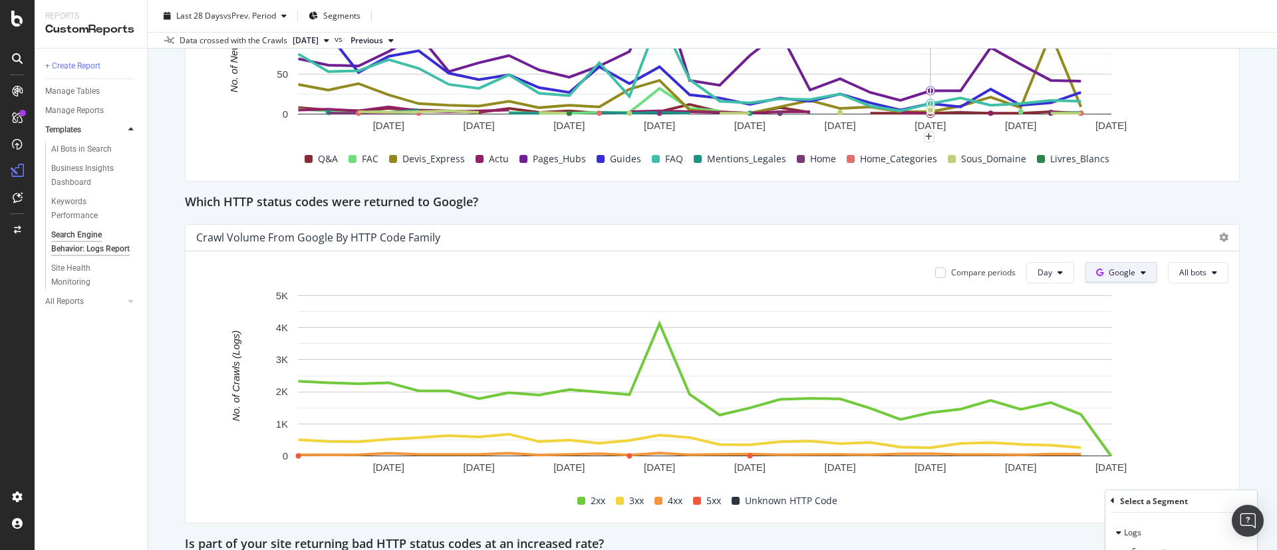
click at [1089, 281] on button "Google" at bounding box center [1121, 272] width 72 height 21
click at [1212, 269] on icon at bounding box center [1214, 273] width 5 height 8
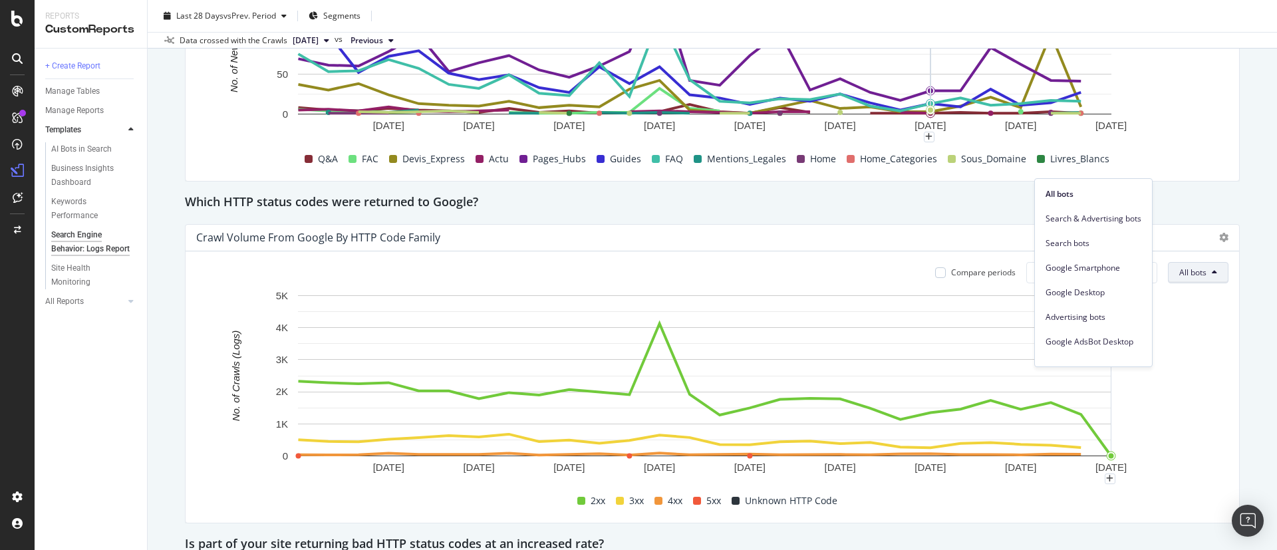
click at [710, 210] on div "Which HTTP status codes were returned to Google?" at bounding box center [712, 202] width 1055 height 21
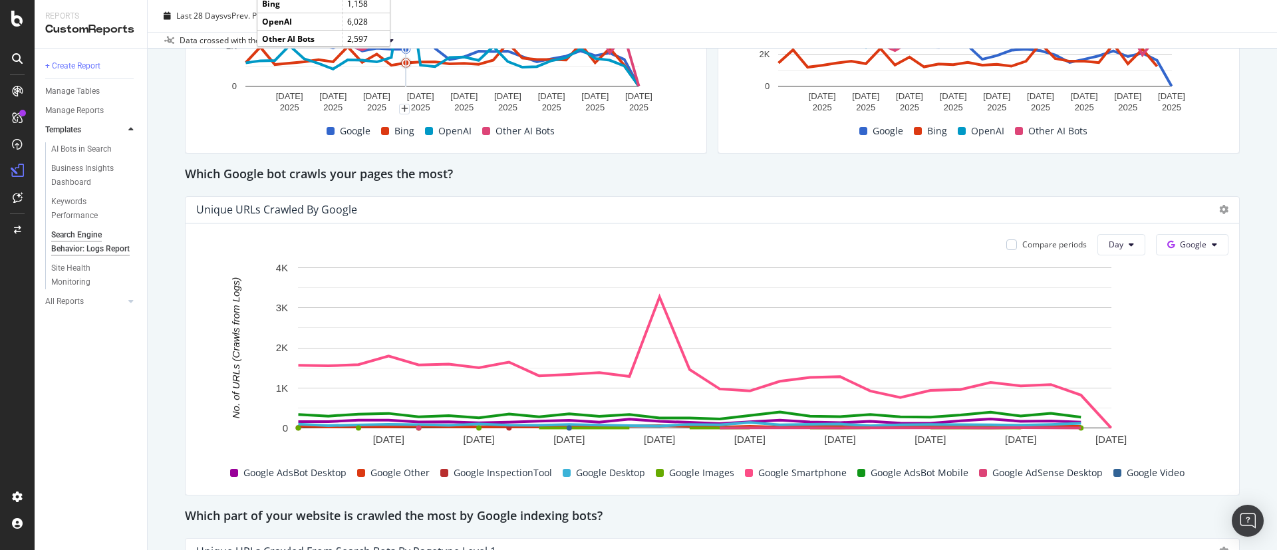
scroll to position [0, 0]
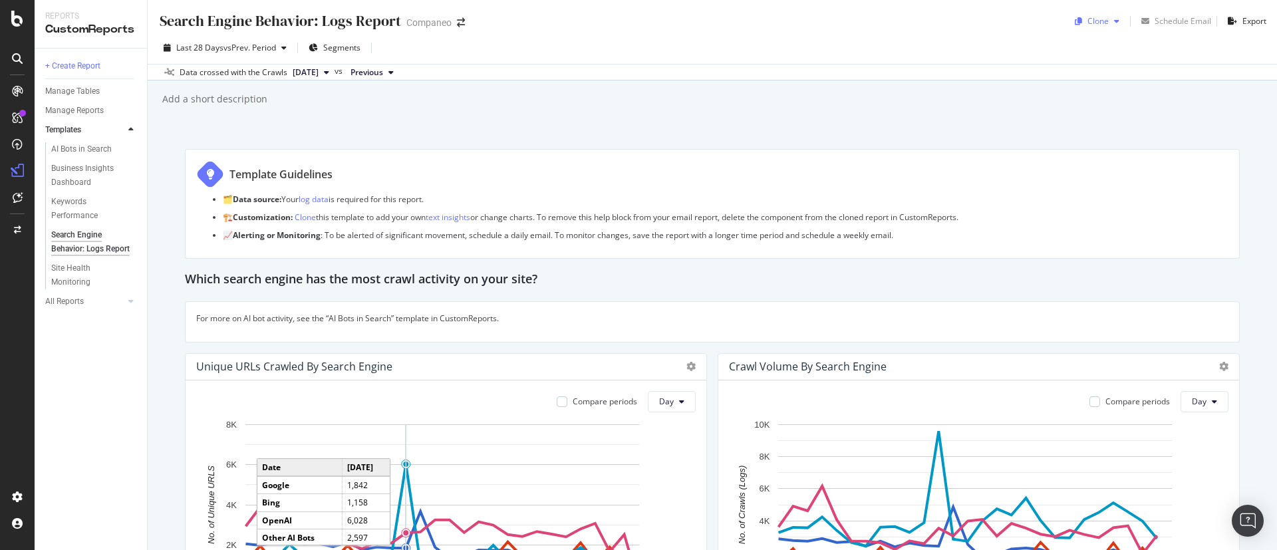
click at [1099, 27] on div "Clone" at bounding box center [1096, 21] width 55 height 20
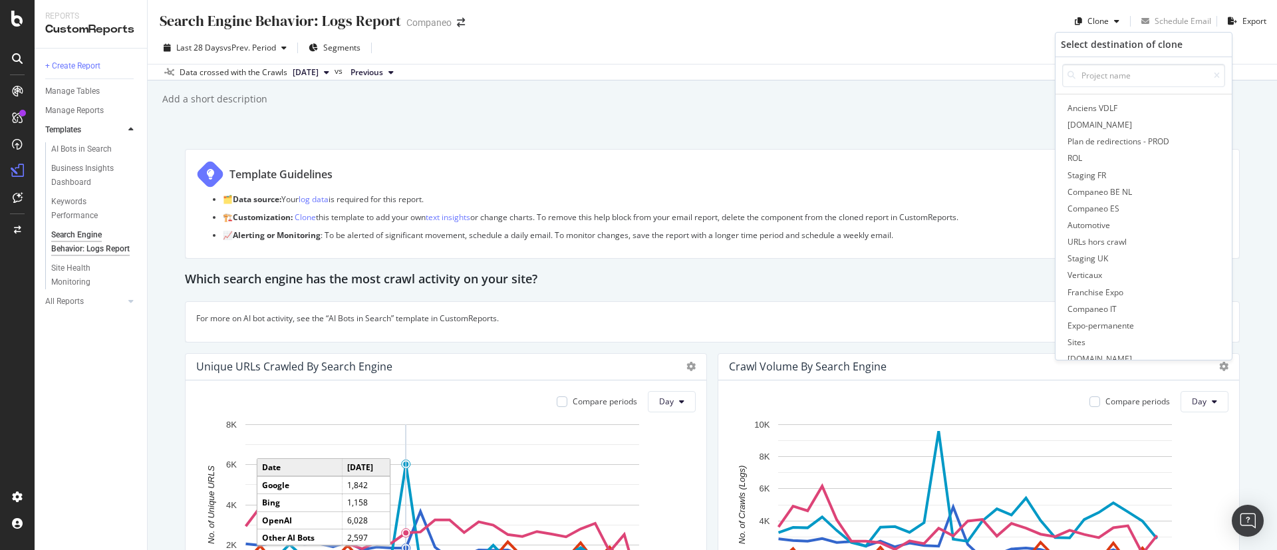
click at [991, 17] on div "Search Engine Behavior: Logs Report Search Engine Behavior: Logs Report Compane…" at bounding box center [712, 16] width 1129 height 32
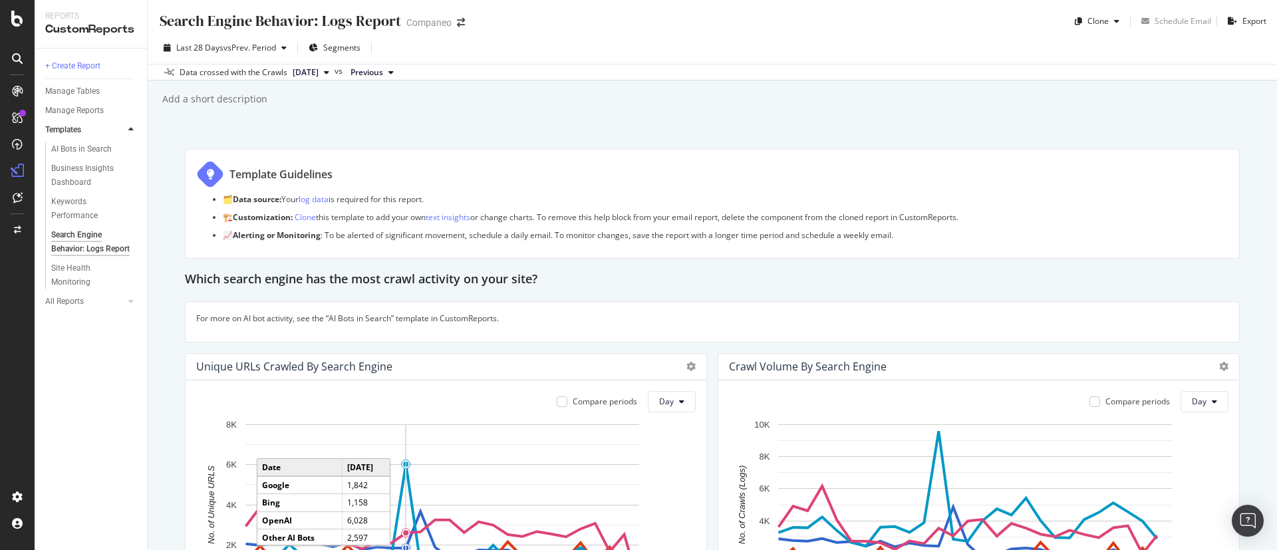
scroll to position [200, 0]
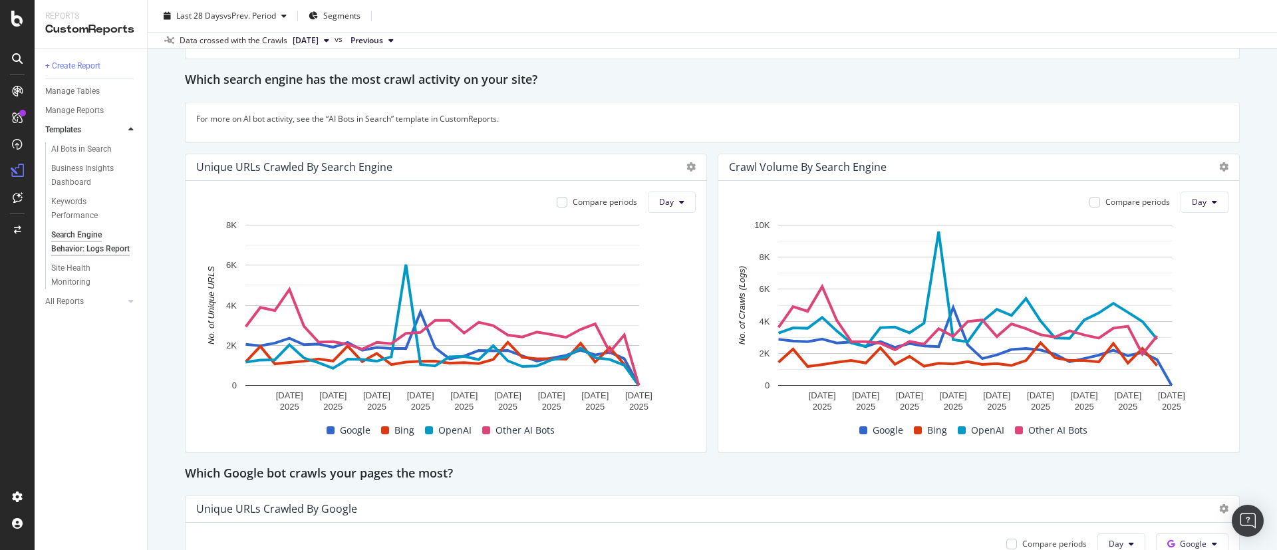
click at [927, 434] on span "Bing" at bounding box center [937, 430] width 20 height 16
click at [873, 429] on span "Google" at bounding box center [888, 430] width 31 height 16
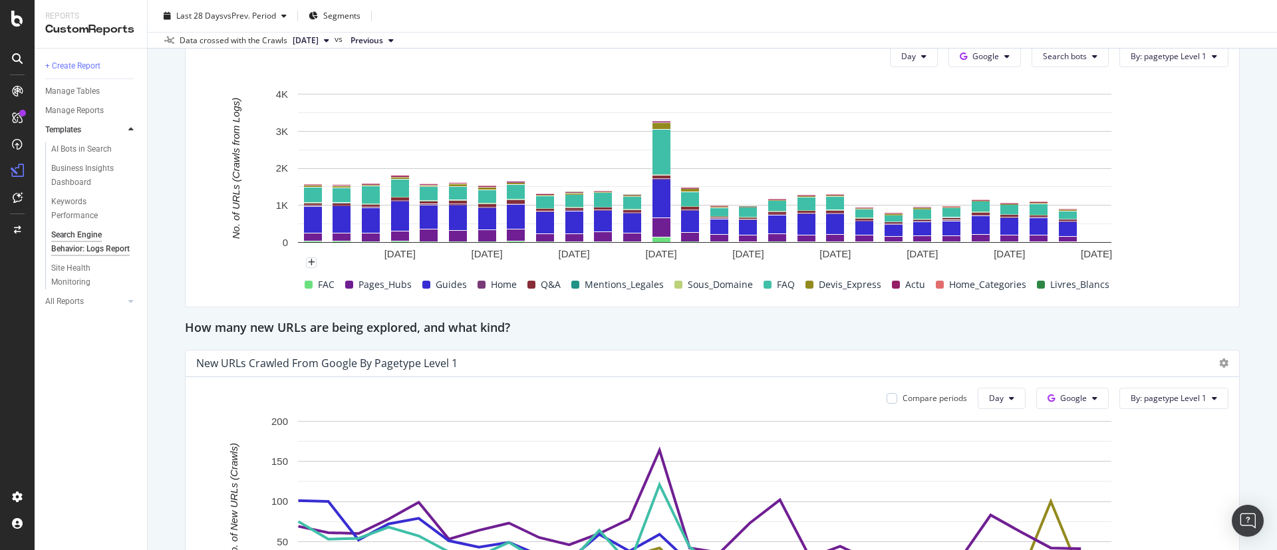
scroll to position [898, 0]
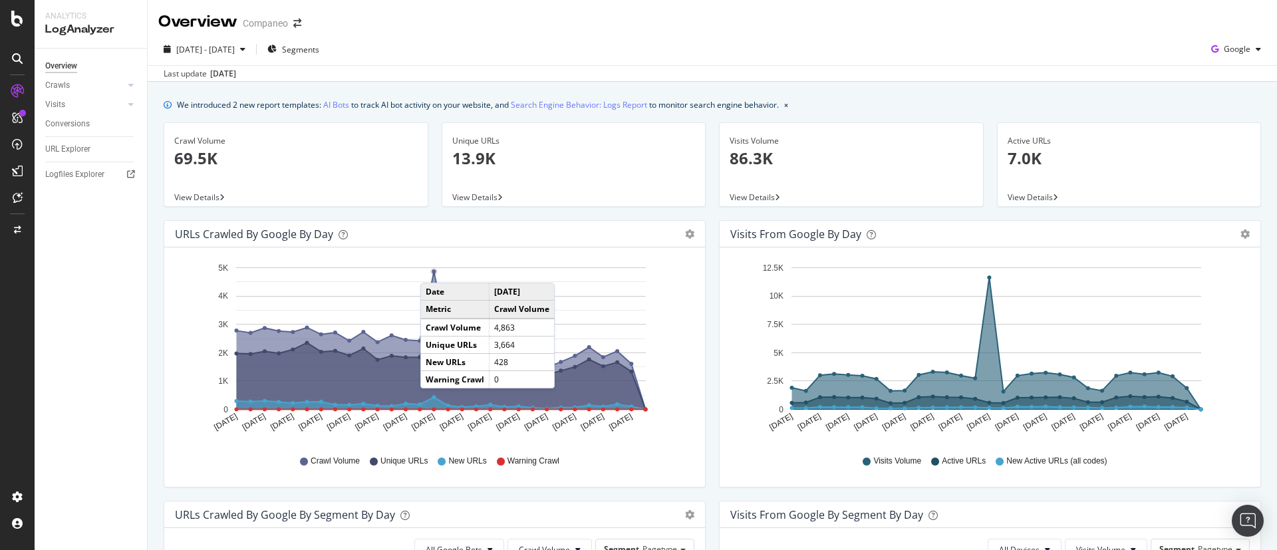
click at [434, 269] on circle "A chart." at bounding box center [434, 271] width 5 height 5
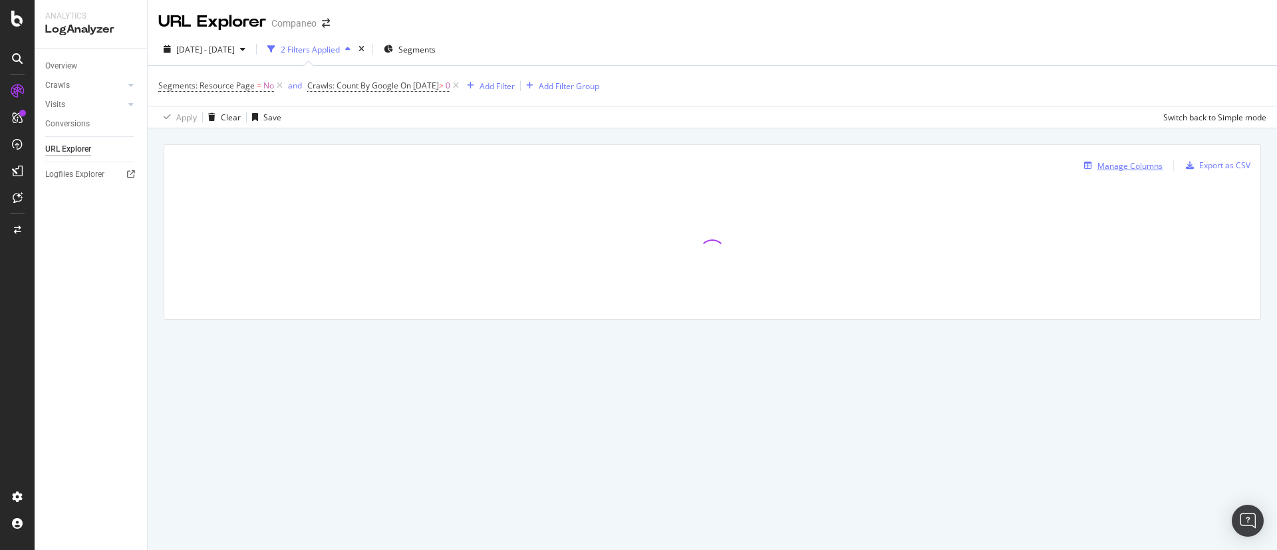
click at [1149, 167] on div "Manage Columns" at bounding box center [1129, 165] width 65 height 11
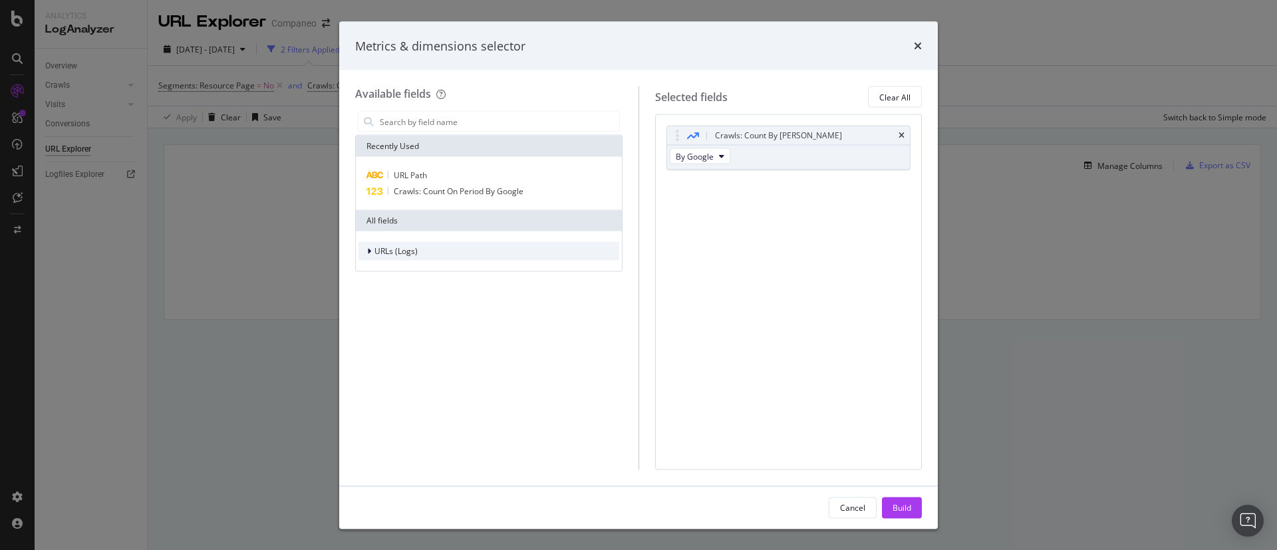
click at [369, 251] on icon "modal" at bounding box center [369, 251] width 4 height 8
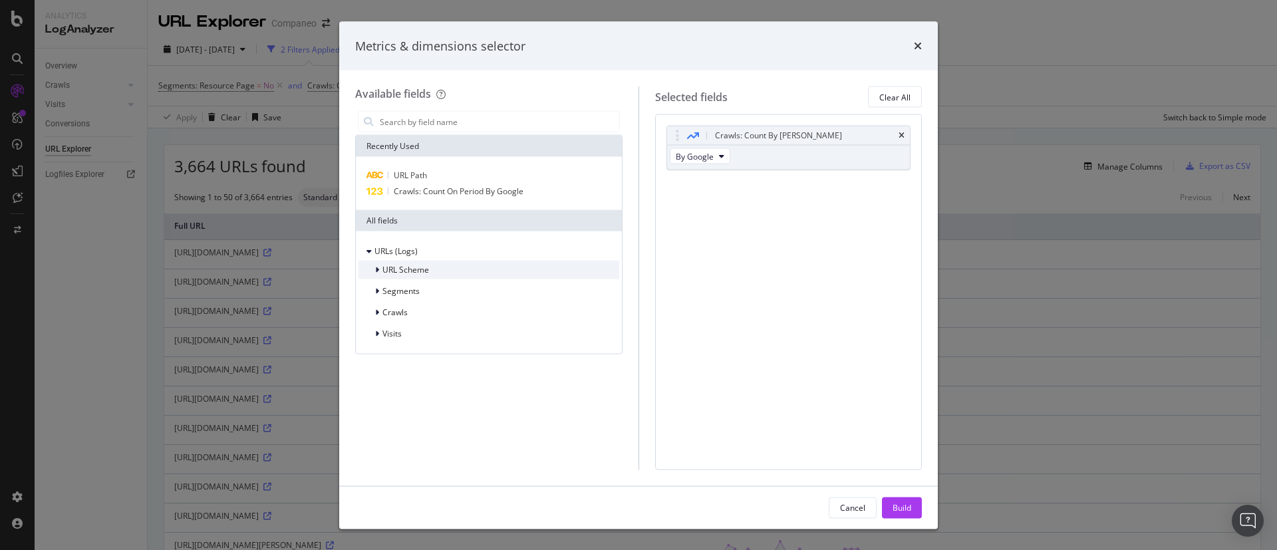
click at [378, 271] on icon "modal" at bounding box center [377, 270] width 4 height 8
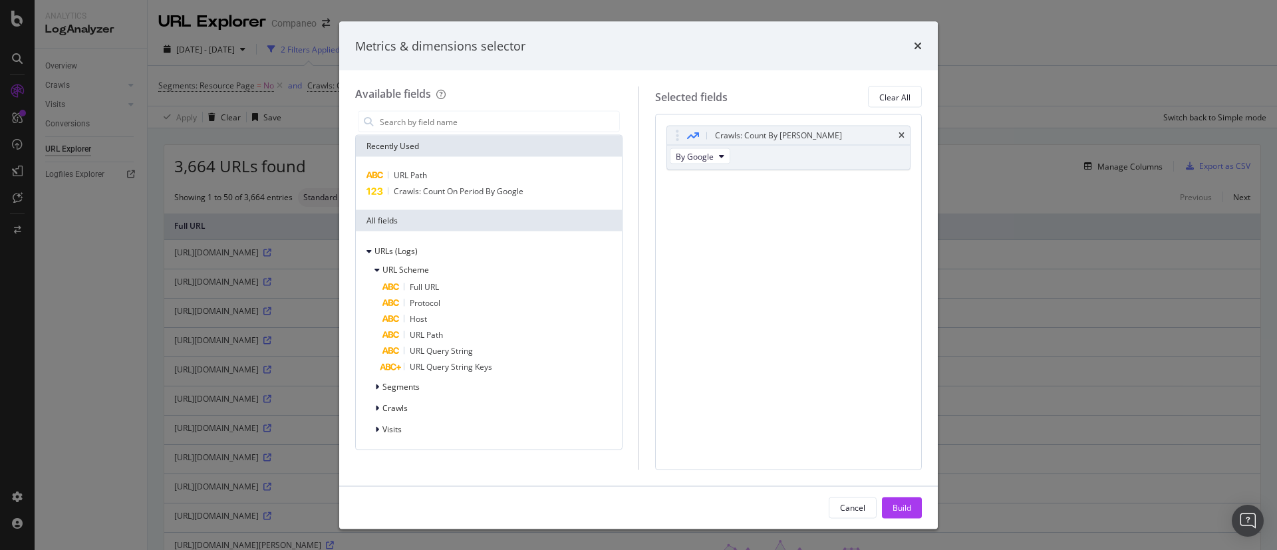
click at [1025, 42] on div "Metrics & dimensions selector Available fields Recently Used URL Path Crawls: C…" at bounding box center [638, 275] width 1277 height 550
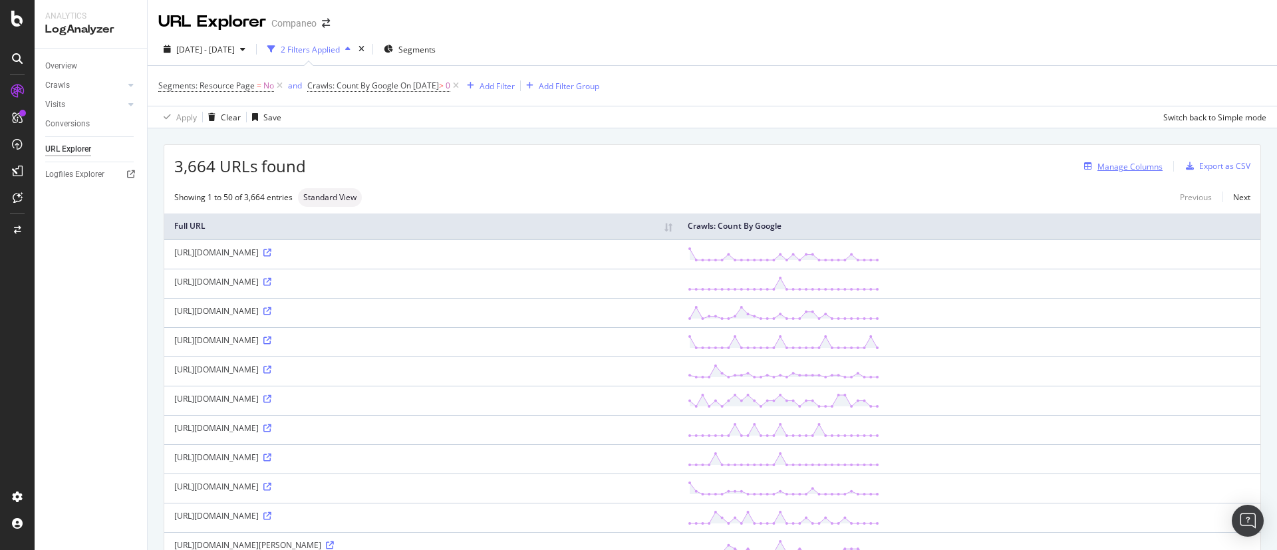
click at [1128, 167] on div "Manage Columns" at bounding box center [1129, 166] width 65 height 11
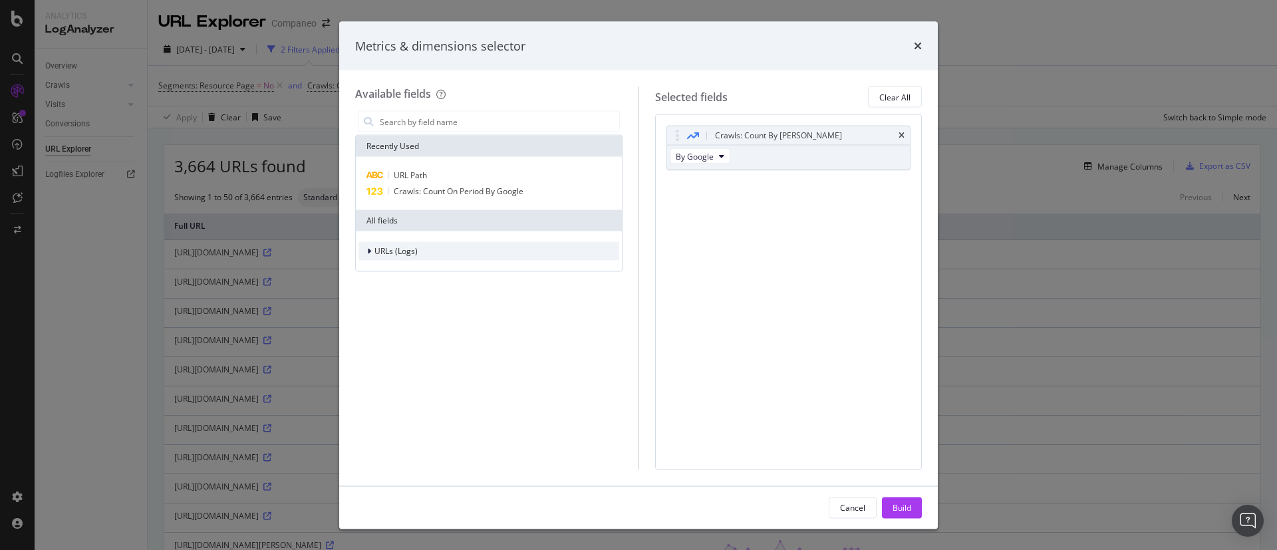
click at [394, 258] on div "URLs (Logs)" at bounding box center [488, 251] width 261 height 19
click at [392, 313] on span "Crawls" at bounding box center [394, 312] width 25 height 11
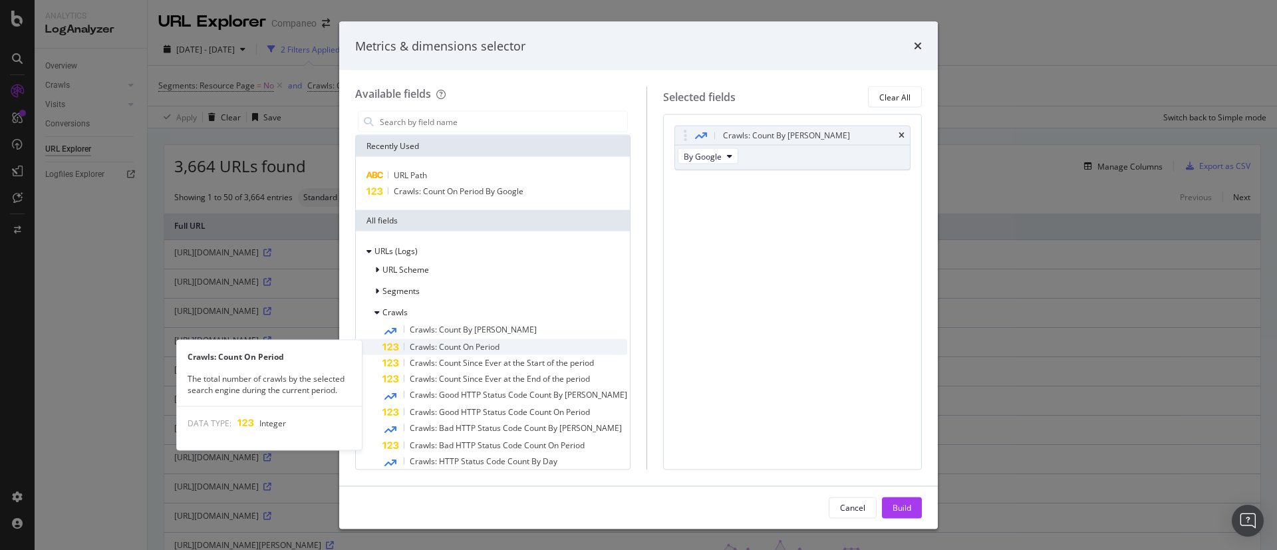
click at [456, 347] on span "Crawls: Count On Period" at bounding box center [455, 346] width 90 height 11
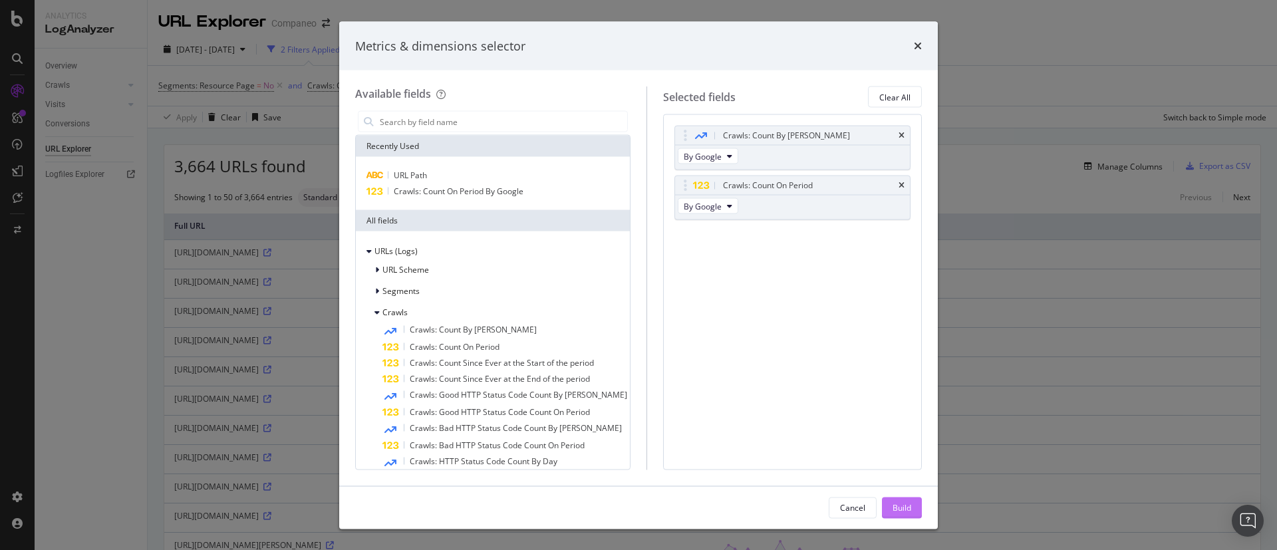
click at [906, 499] on div "Build" at bounding box center [902, 508] width 19 height 20
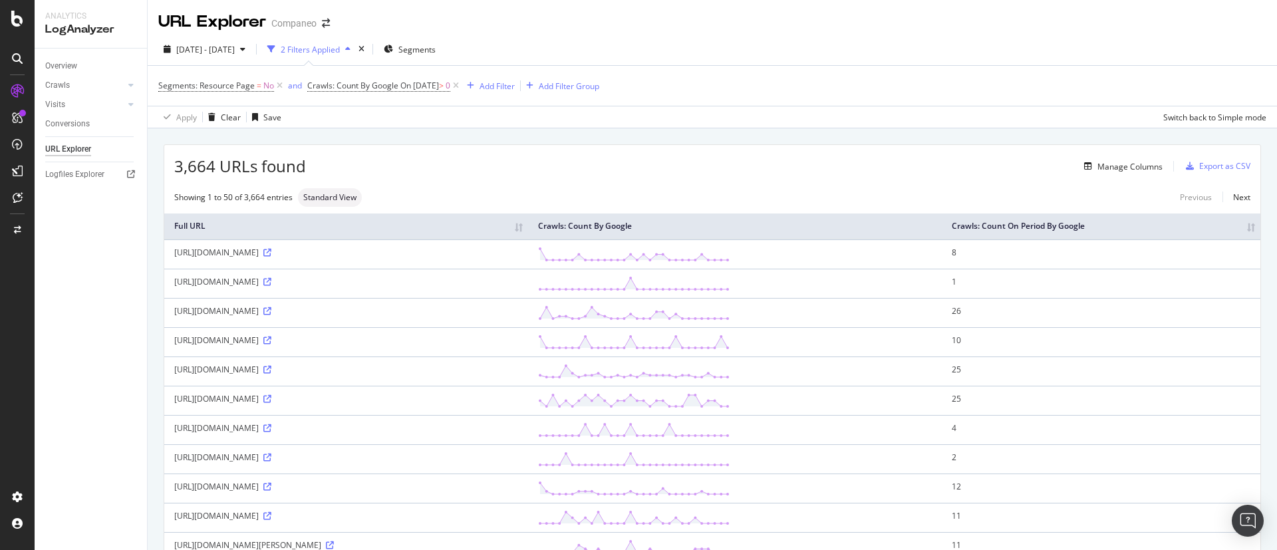
click at [1077, 221] on th "Crawls: Count On Period By Google" at bounding box center [1101, 226] width 319 height 26
click at [1163, 227] on th "Crawls: Count On Period By Google" at bounding box center [1101, 226] width 319 height 26
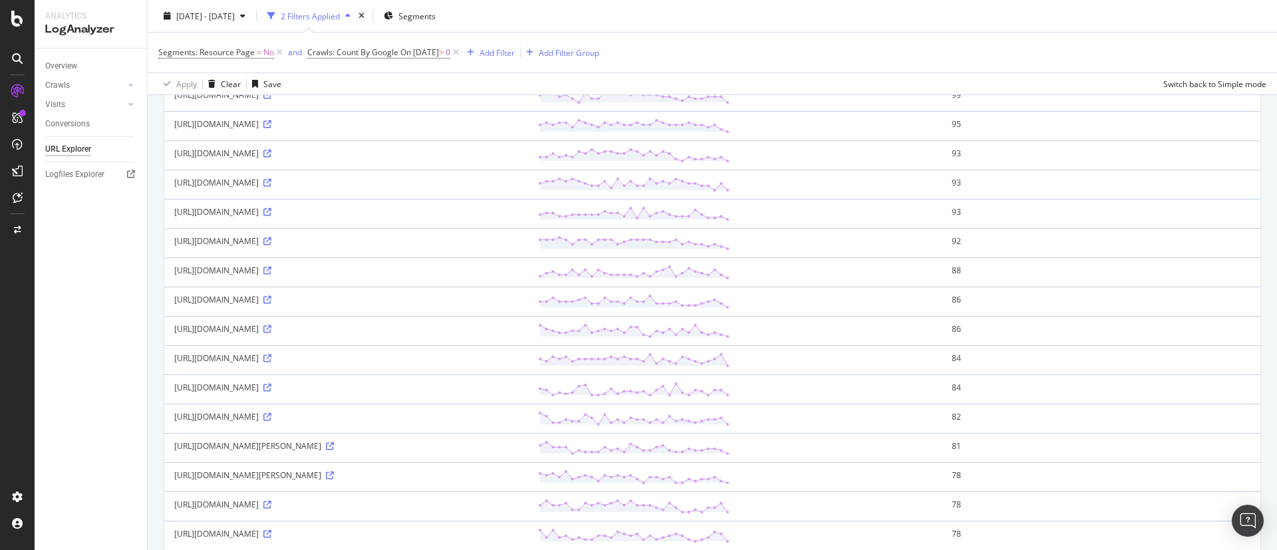
scroll to position [299, 0]
click at [62, 63] on div "Overview" at bounding box center [61, 66] width 32 height 14
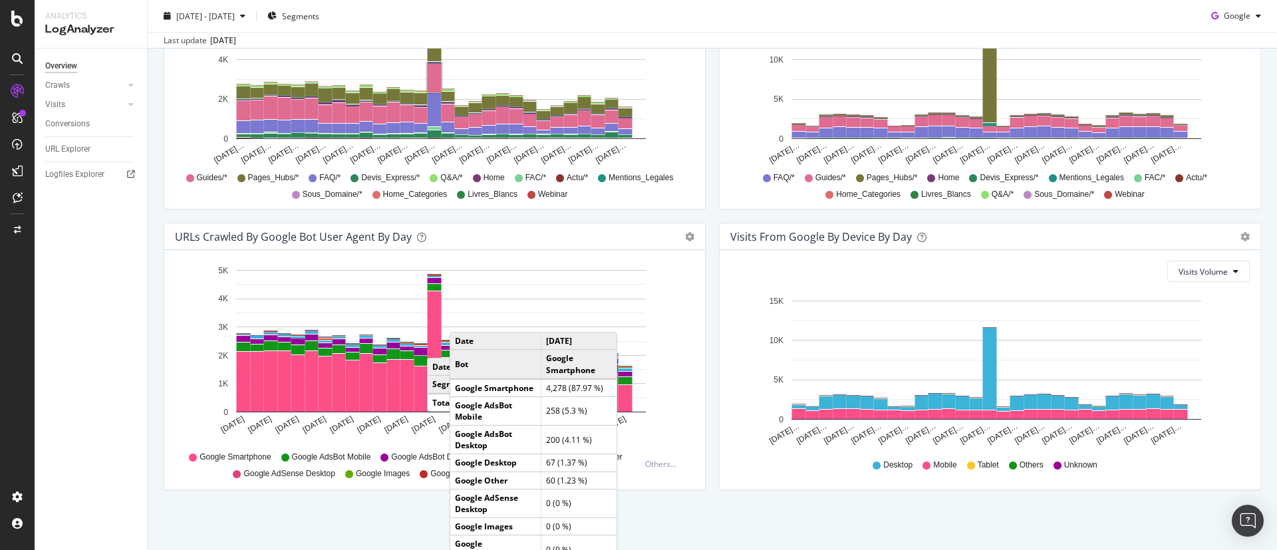
scroll to position [559, 0]
